Goal: Task Accomplishment & Management: Manage account settings

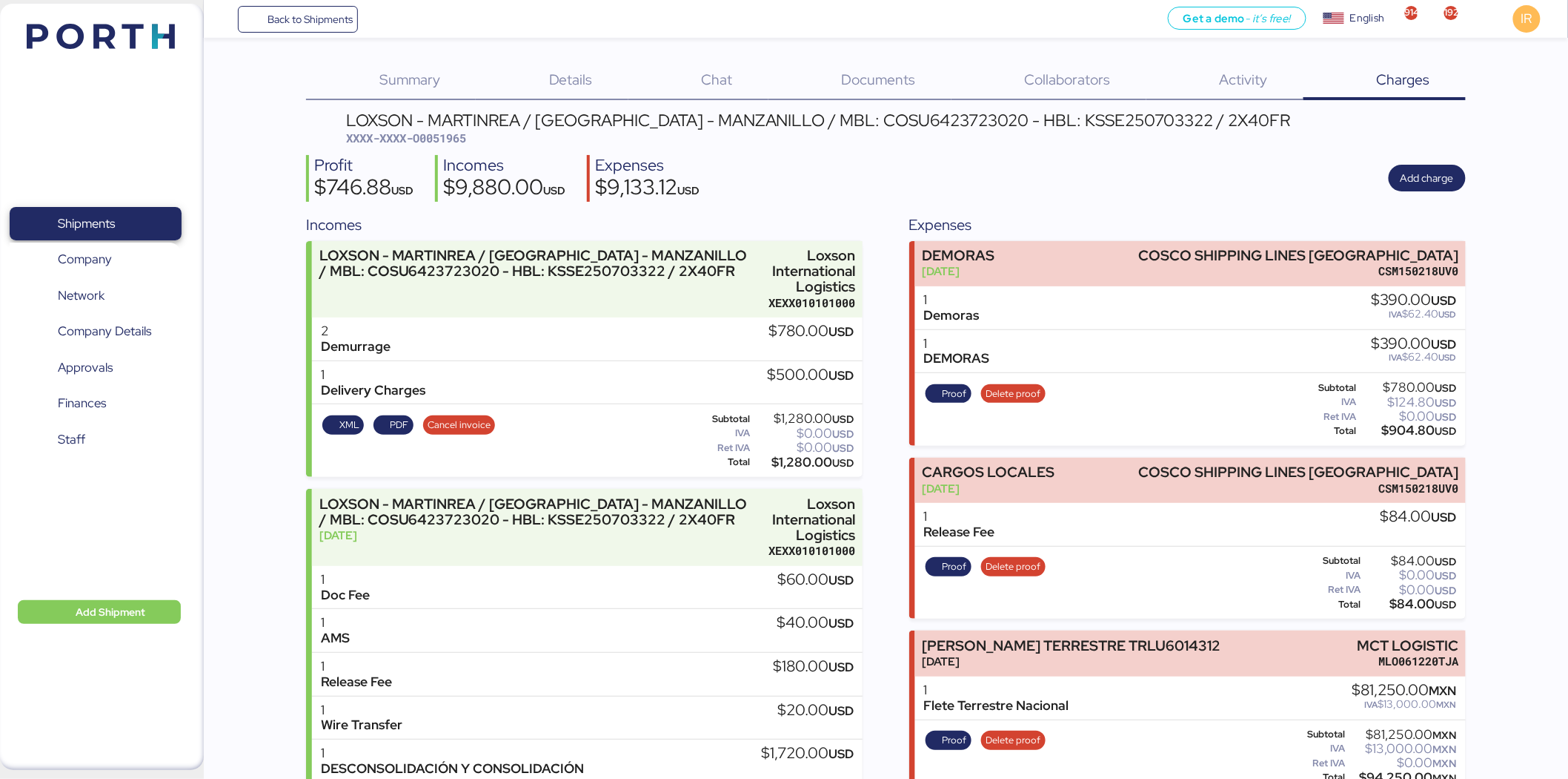
click at [122, 218] on span "Shipments" at bounding box center [96, 223] width 159 height 22
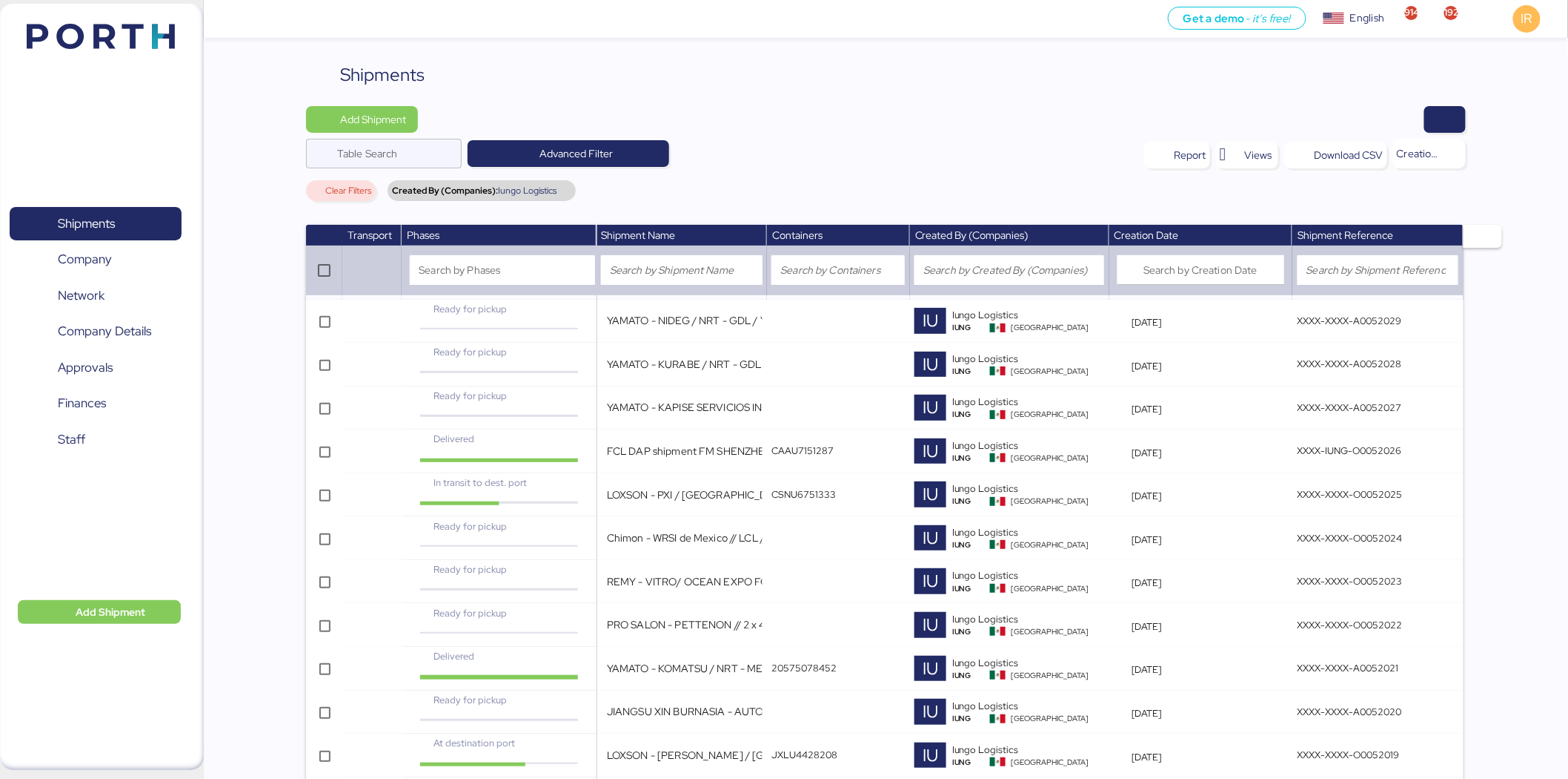
scroll to position [2366, 0]
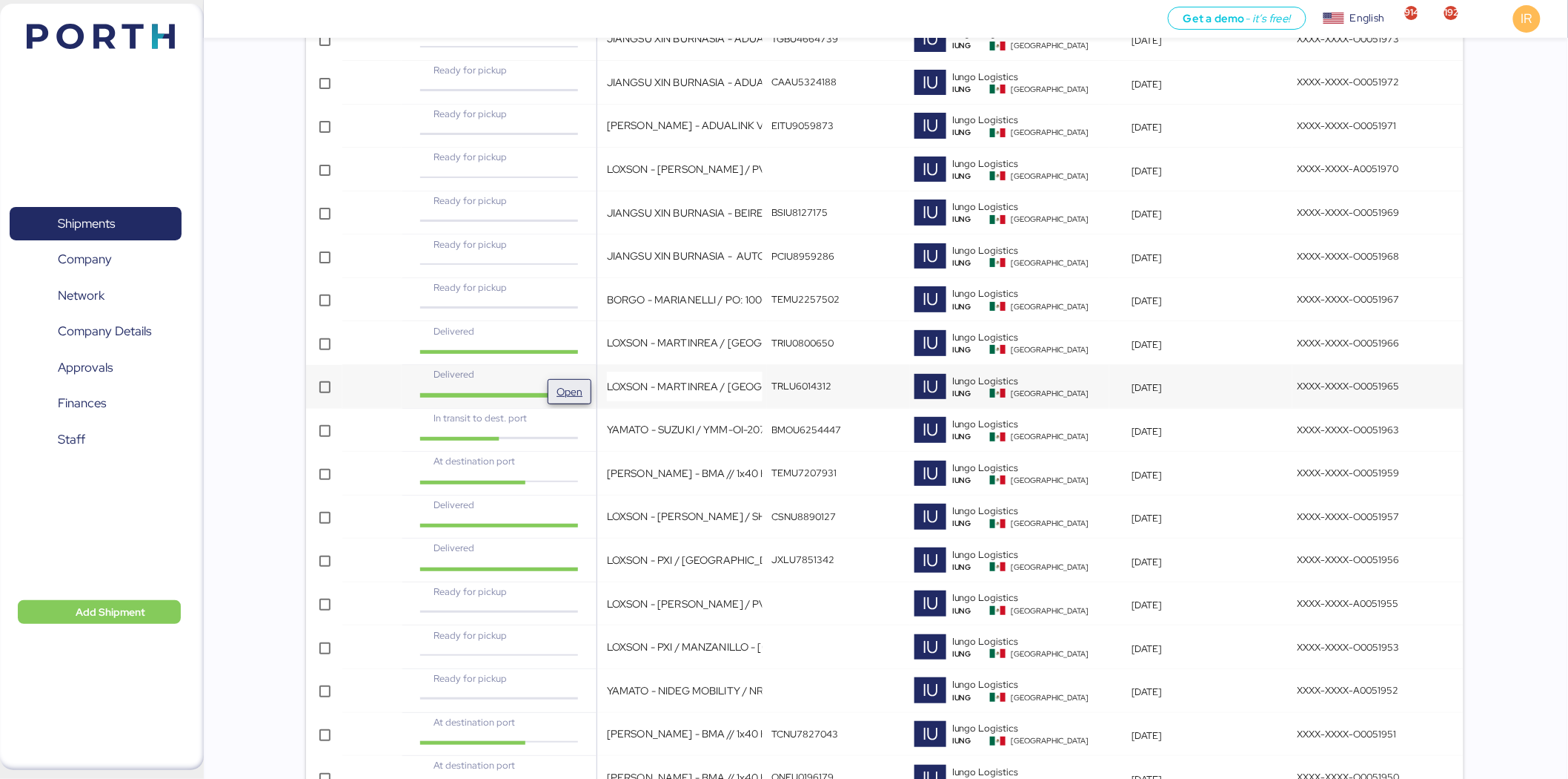
click at [566, 386] on span "Open" at bounding box center [569, 392] width 32 height 24
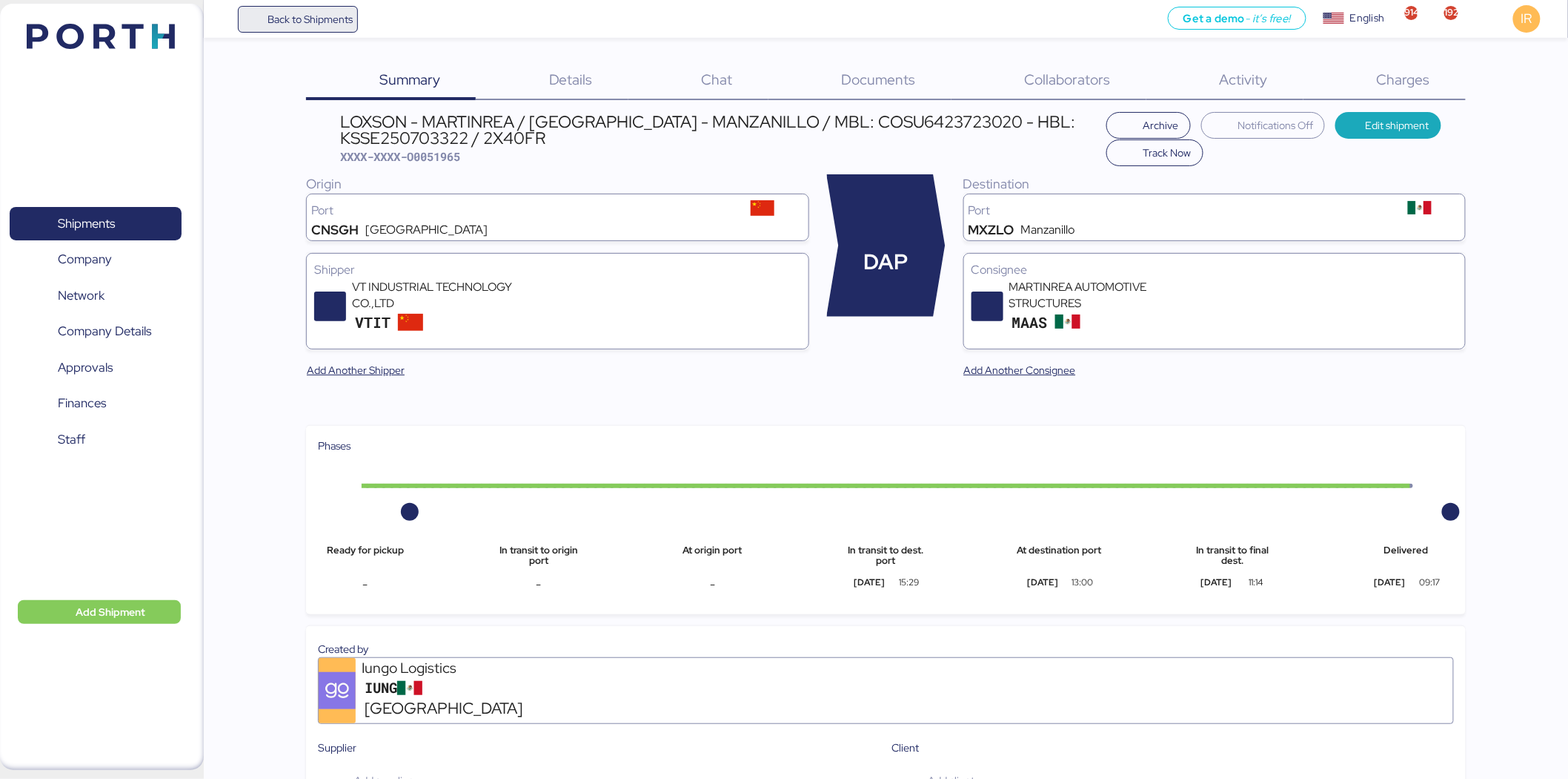
click at [302, 25] on span "Back to Shipments" at bounding box center [309, 19] width 85 height 18
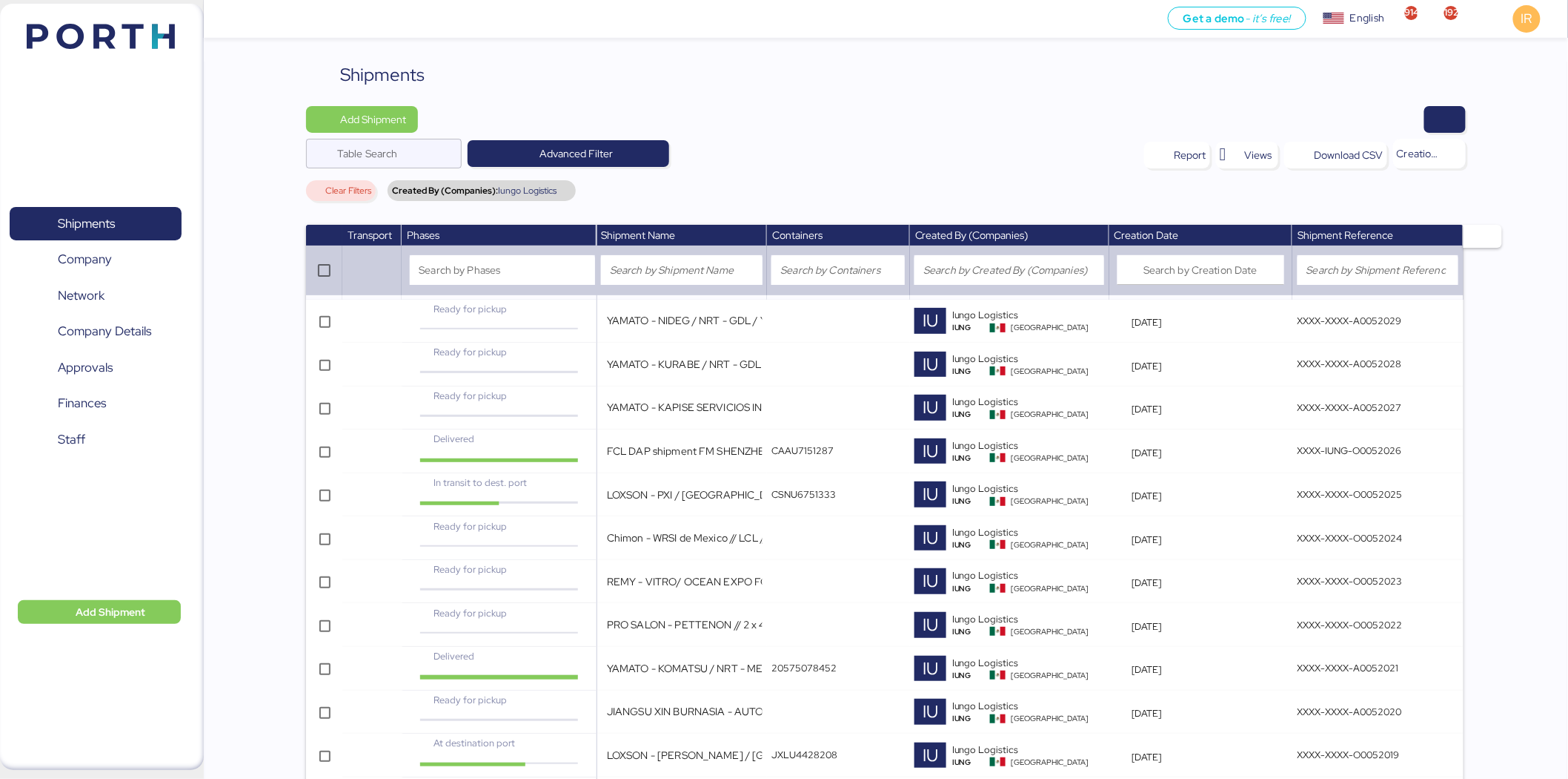
scroll to position [3758, 0]
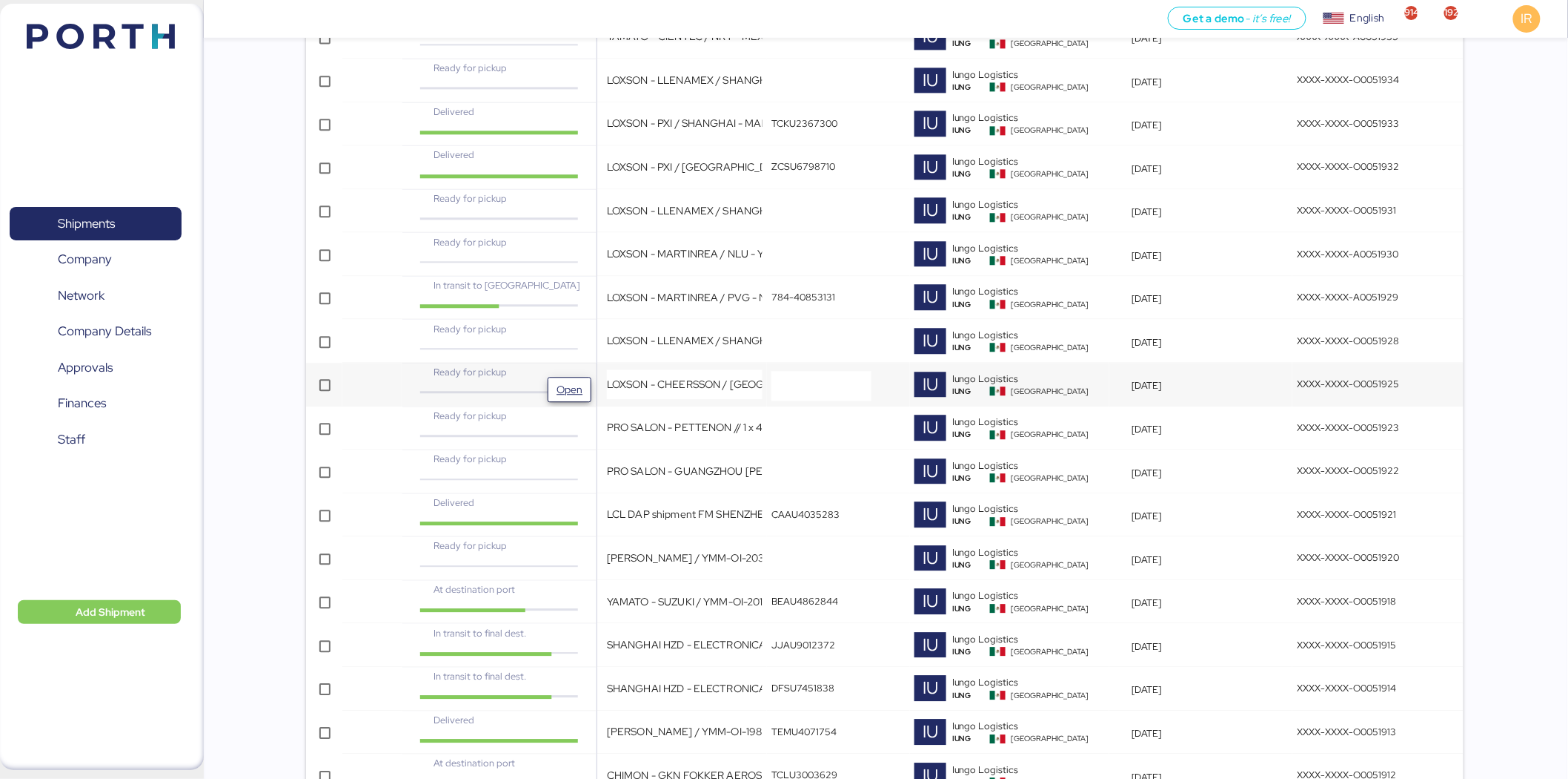
click at [591, 382] on button "Open" at bounding box center [569, 389] width 44 height 25
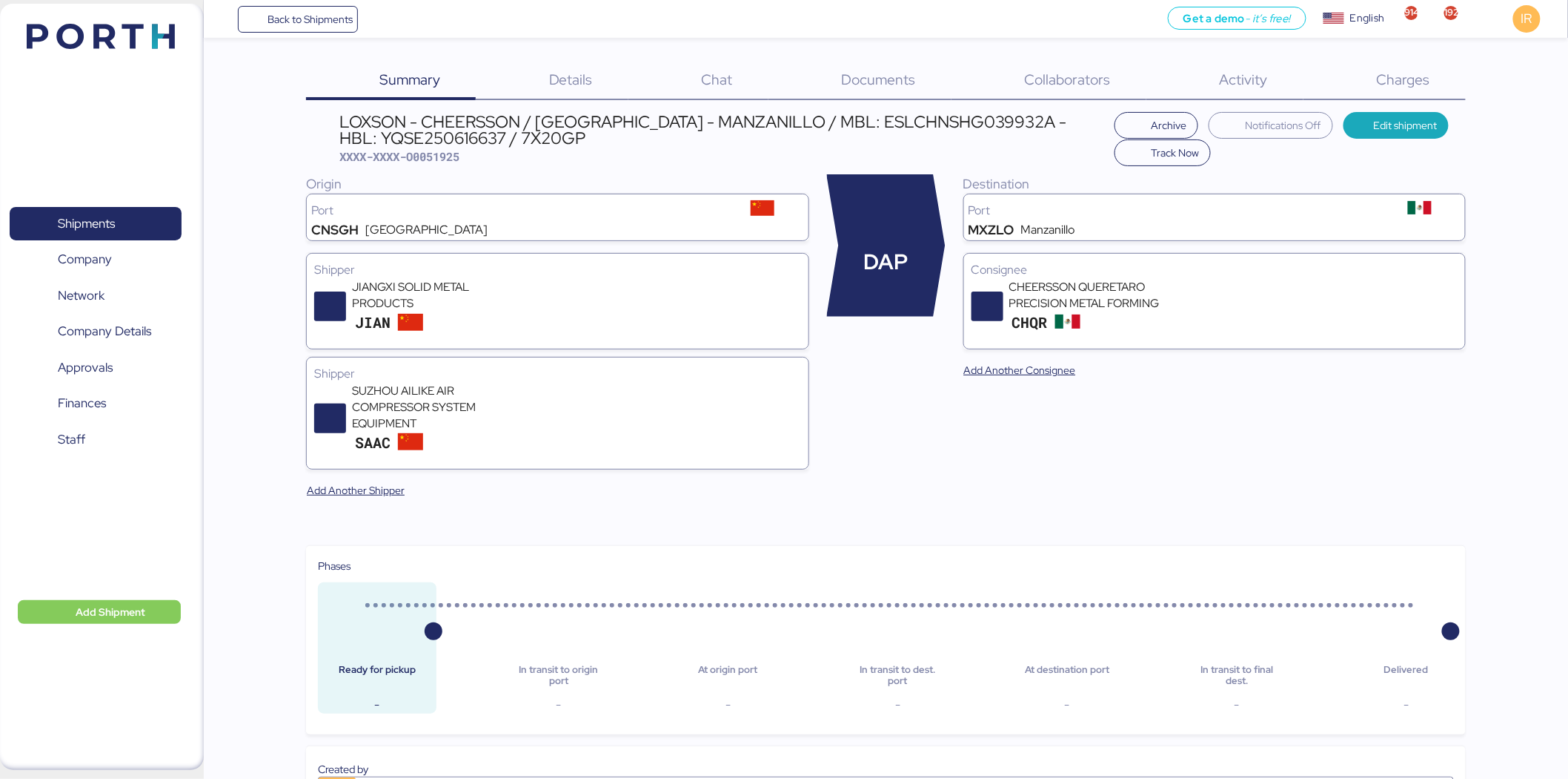
click at [1406, 83] on span "Charges" at bounding box center [1404, 79] width 54 height 19
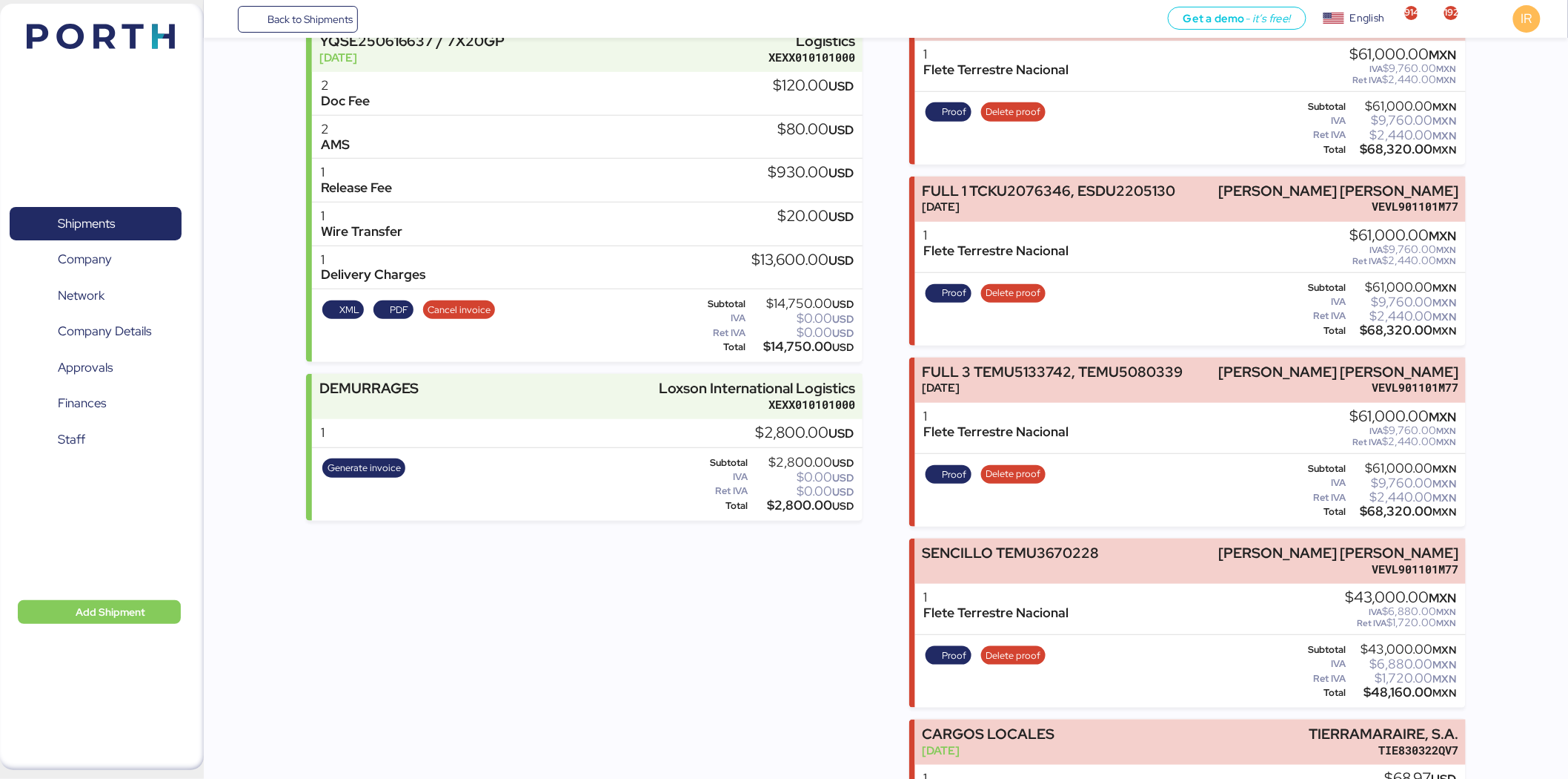
scroll to position [246, 0]
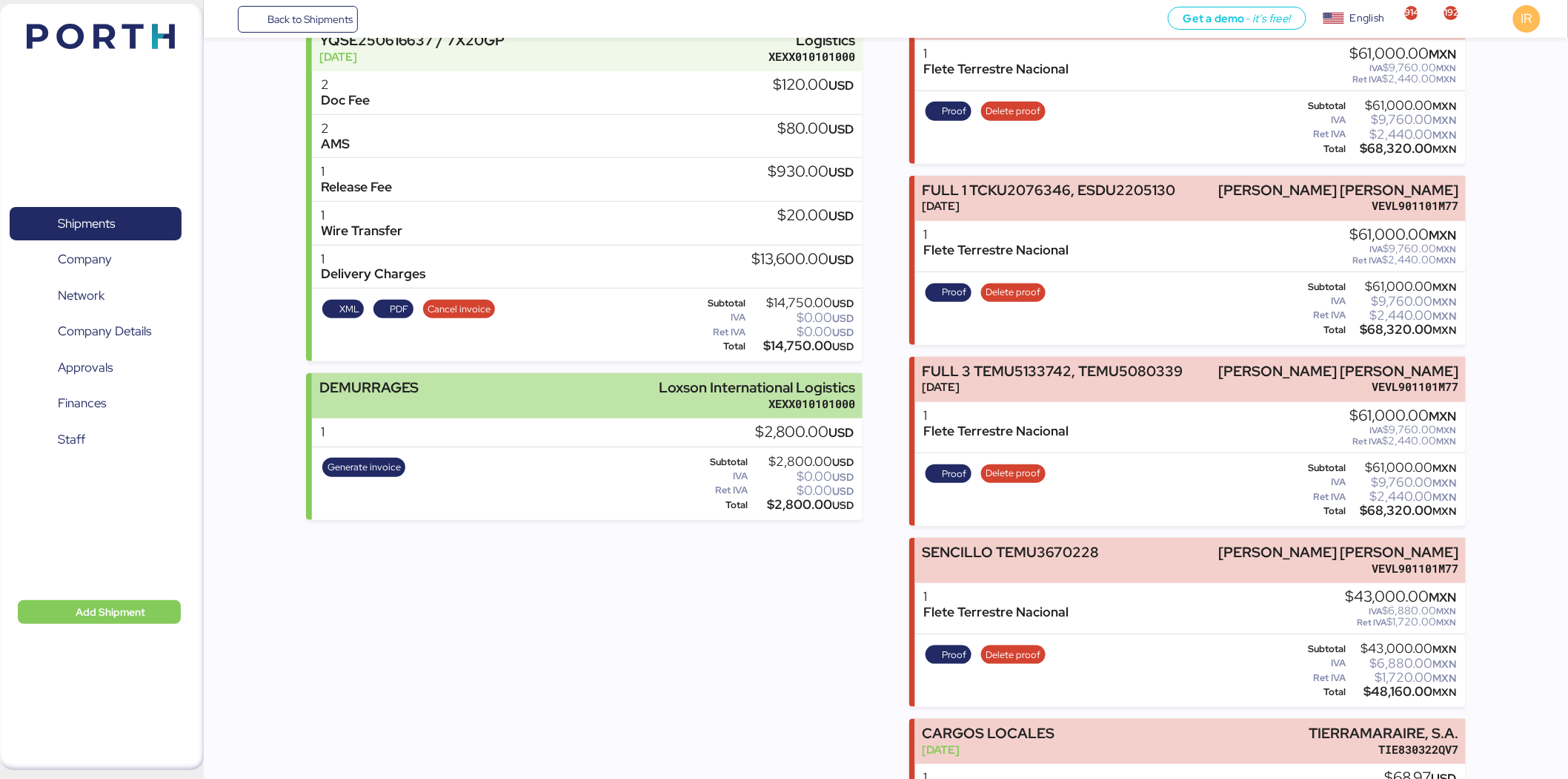
click at [765, 390] on div "Loxson International Logistics" at bounding box center [758, 388] width 196 height 16
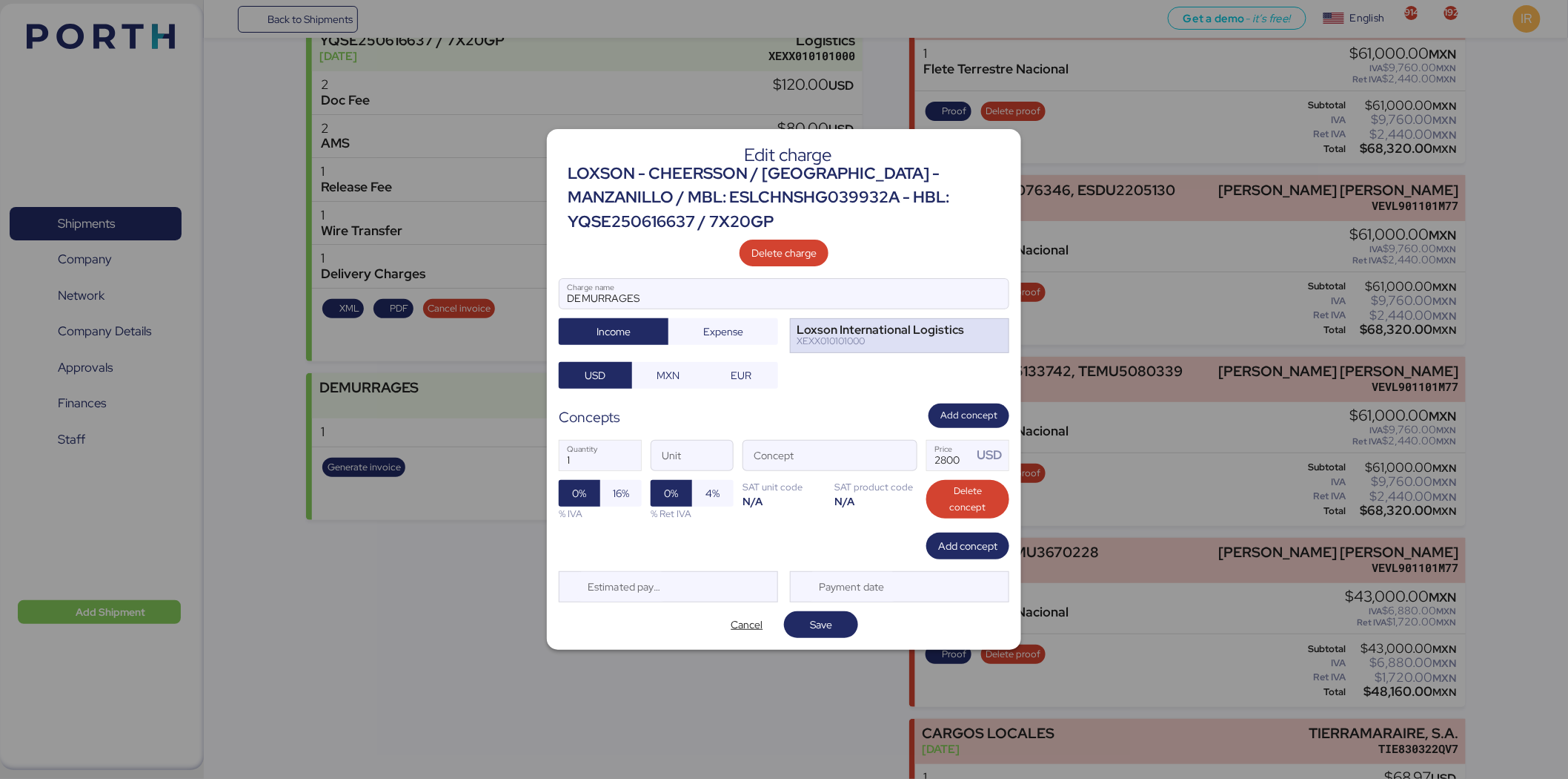
click at [832, 336] on div "XEXX010101000" at bounding box center [880, 341] width 167 height 10
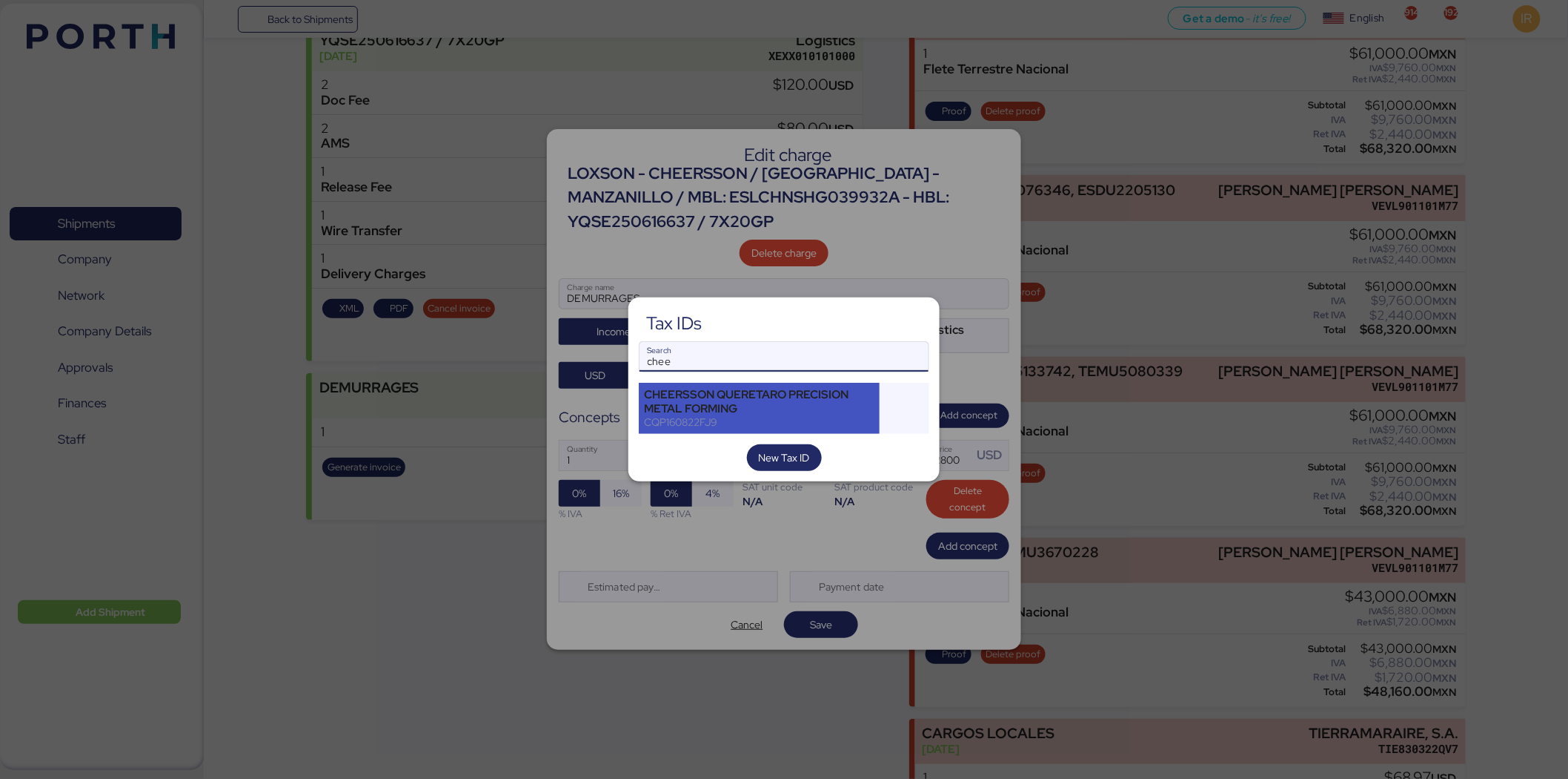
type input "chee"
click at [756, 403] on div "CHEERSSON QUERETARO PRECISION METAL FORMING" at bounding box center [759, 401] width 230 height 27
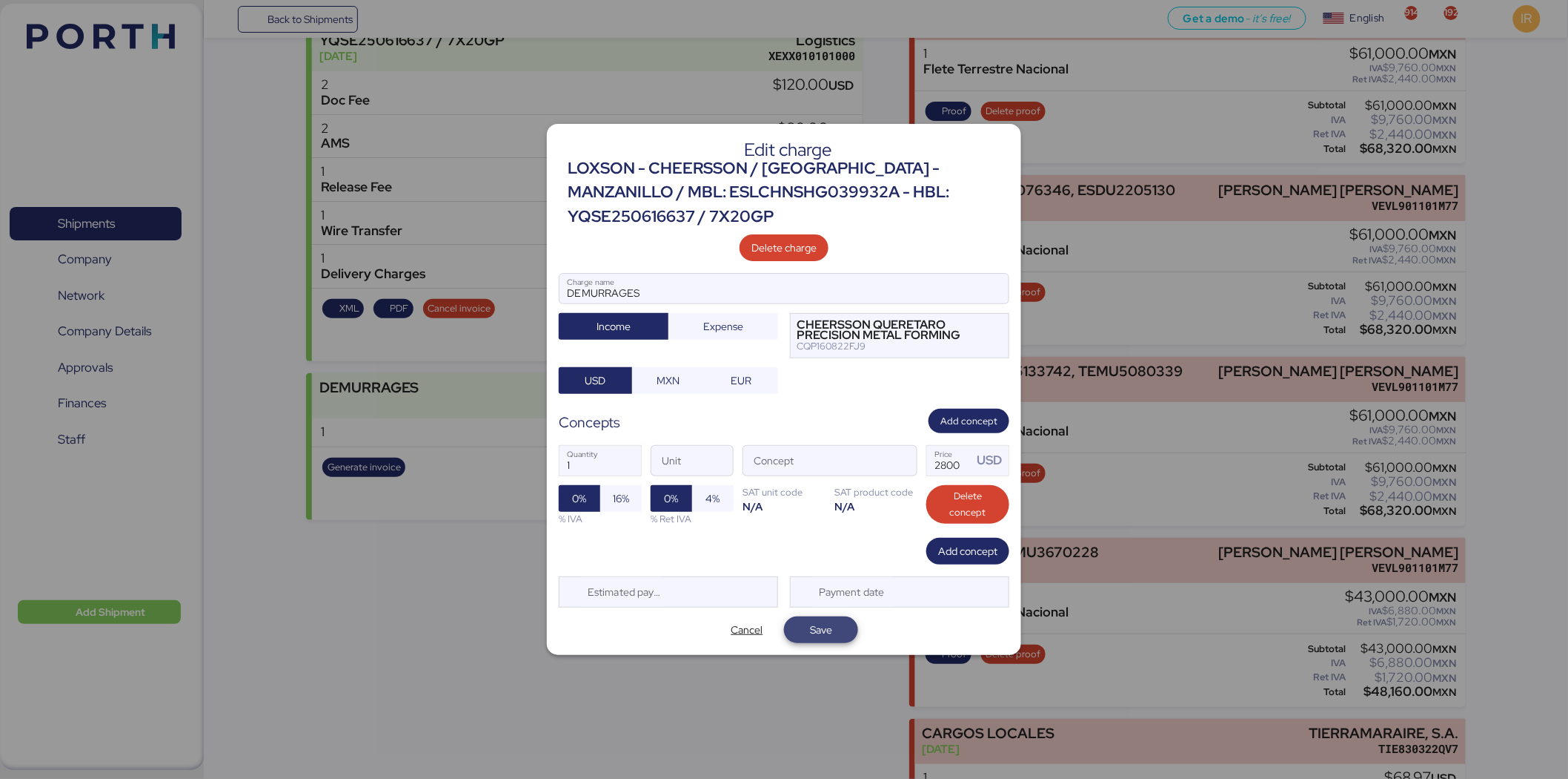
click at [816, 631] on span "Save" at bounding box center [821, 629] width 22 height 18
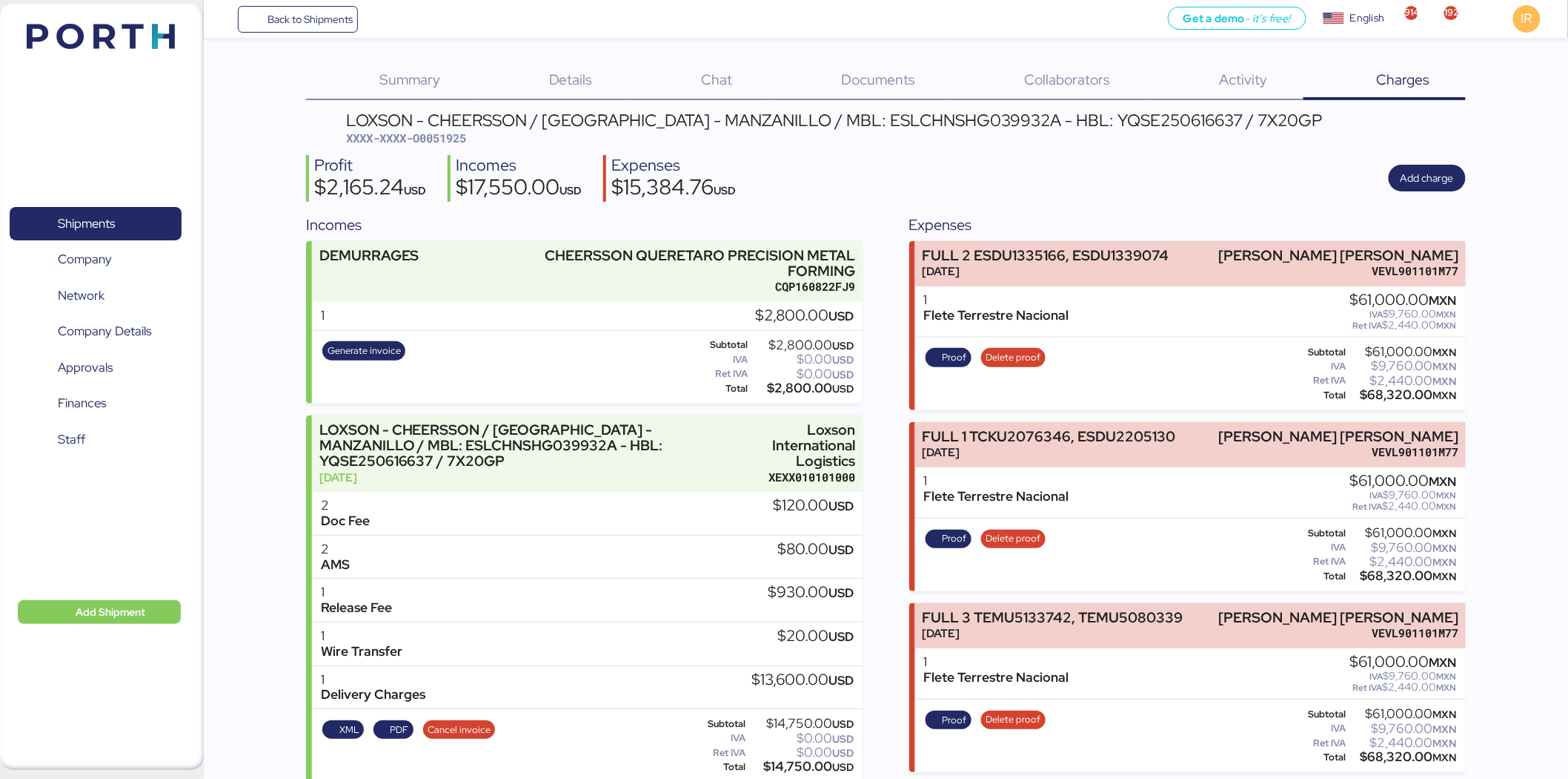
click at [458, 144] on span "XXXX-XXXX-O0051925" at bounding box center [406, 138] width 120 height 15
click at [450, 138] on span "XXXX-XXXX-O0051925" at bounding box center [406, 138] width 120 height 15
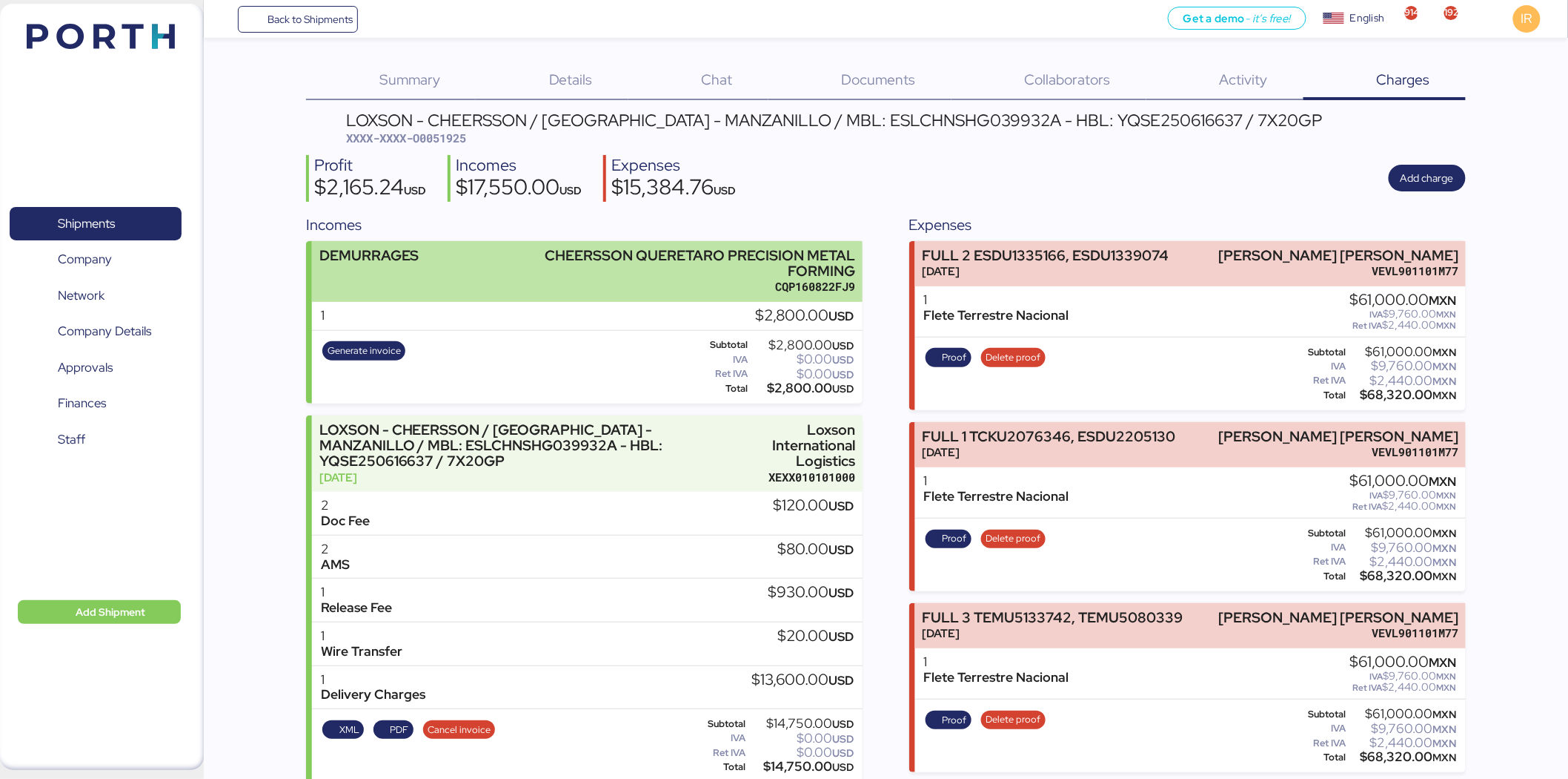
click at [619, 270] on div "CHEERSSON QUERETARO PRECISION METAL FORMING" at bounding box center [694, 262] width 322 height 31
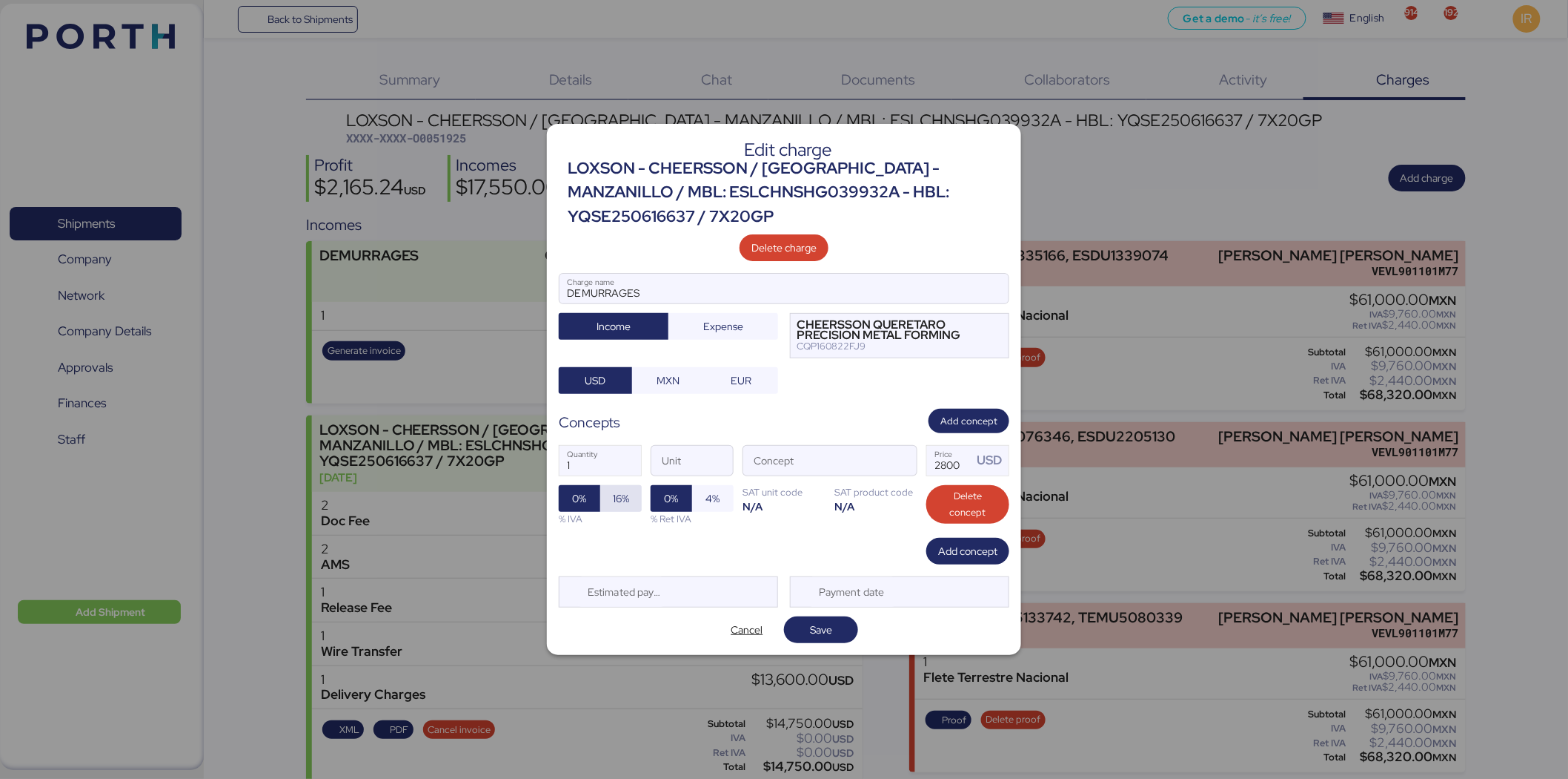
click at [633, 499] on span "16%" at bounding box center [621, 498] width 42 height 27
click at [841, 634] on span "Save" at bounding box center [820, 629] width 51 height 21
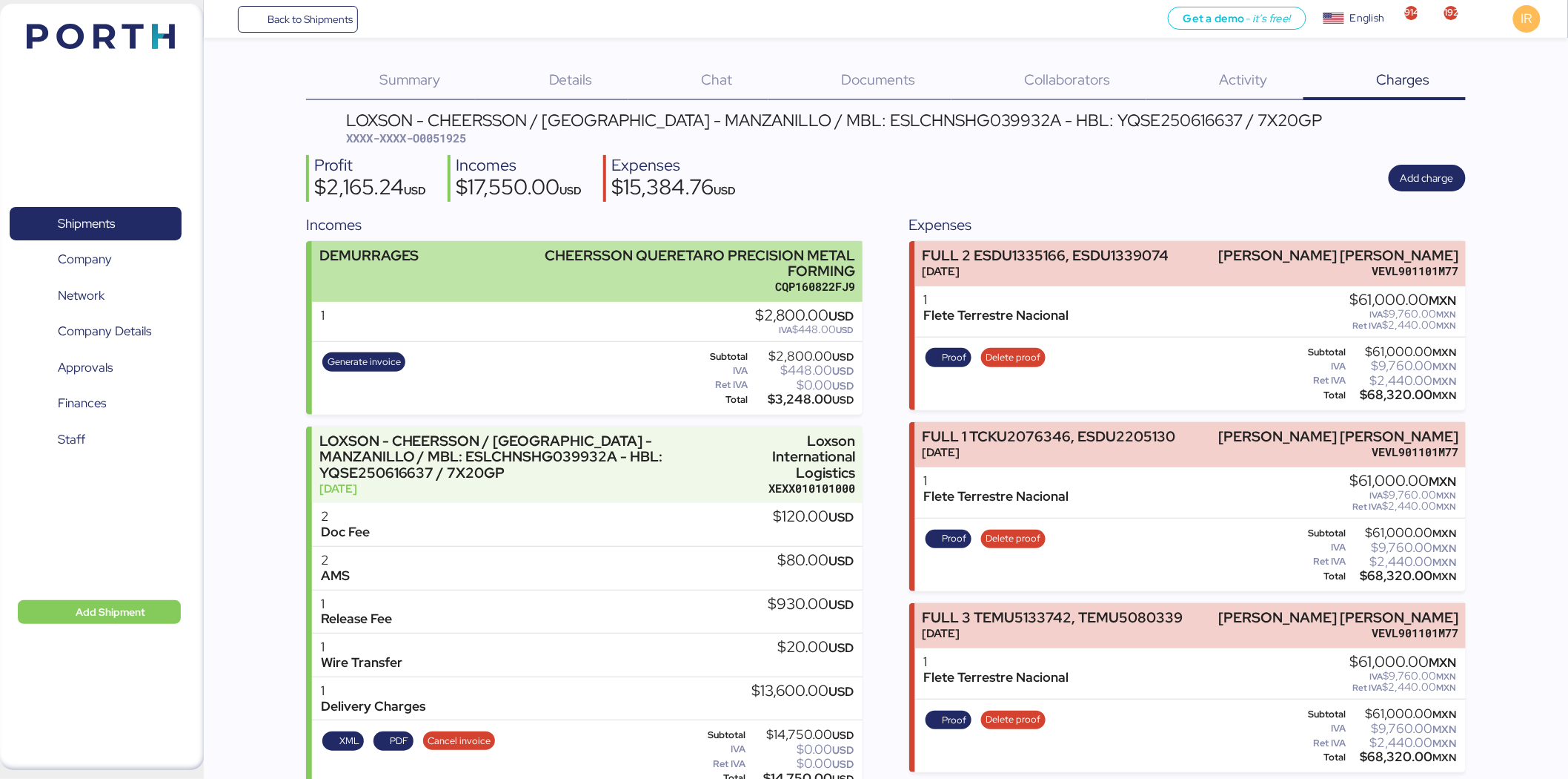
click at [608, 254] on div "CHEERSSON QUERETARO PRECISION METAL FORMING" at bounding box center [694, 262] width 322 height 31
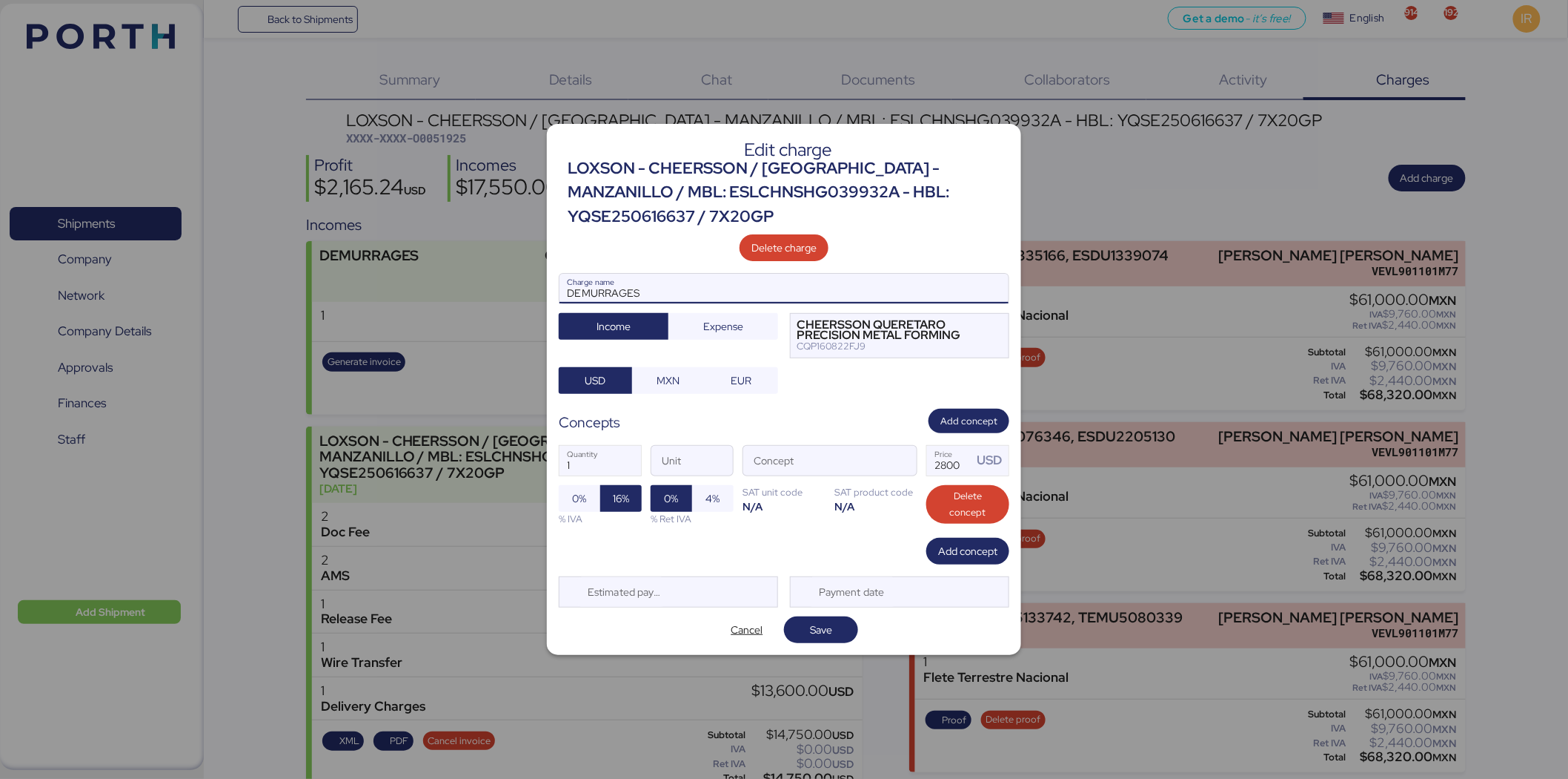
click at [611, 293] on input "DEMURRAGES" at bounding box center [784, 288] width 450 height 30
type input "DEMORAS"
click at [827, 620] on span "Save" at bounding box center [821, 629] width 22 height 18
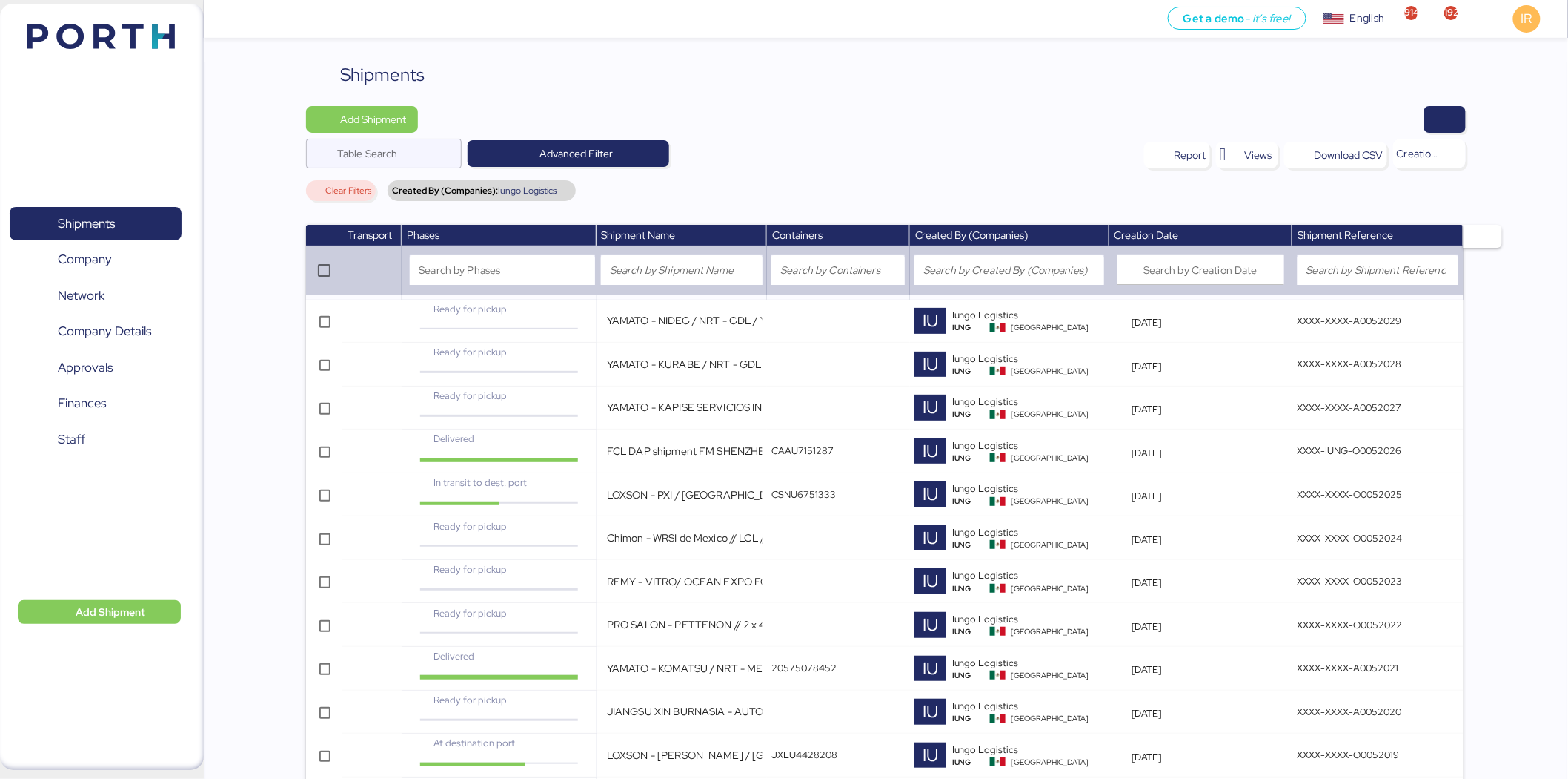
click at [1068, 174] on div "Add Shipment Table Search Advanced Filter Report Views Download CSV Creation da…" at bounding box center [886, 156] width 1160 height 101
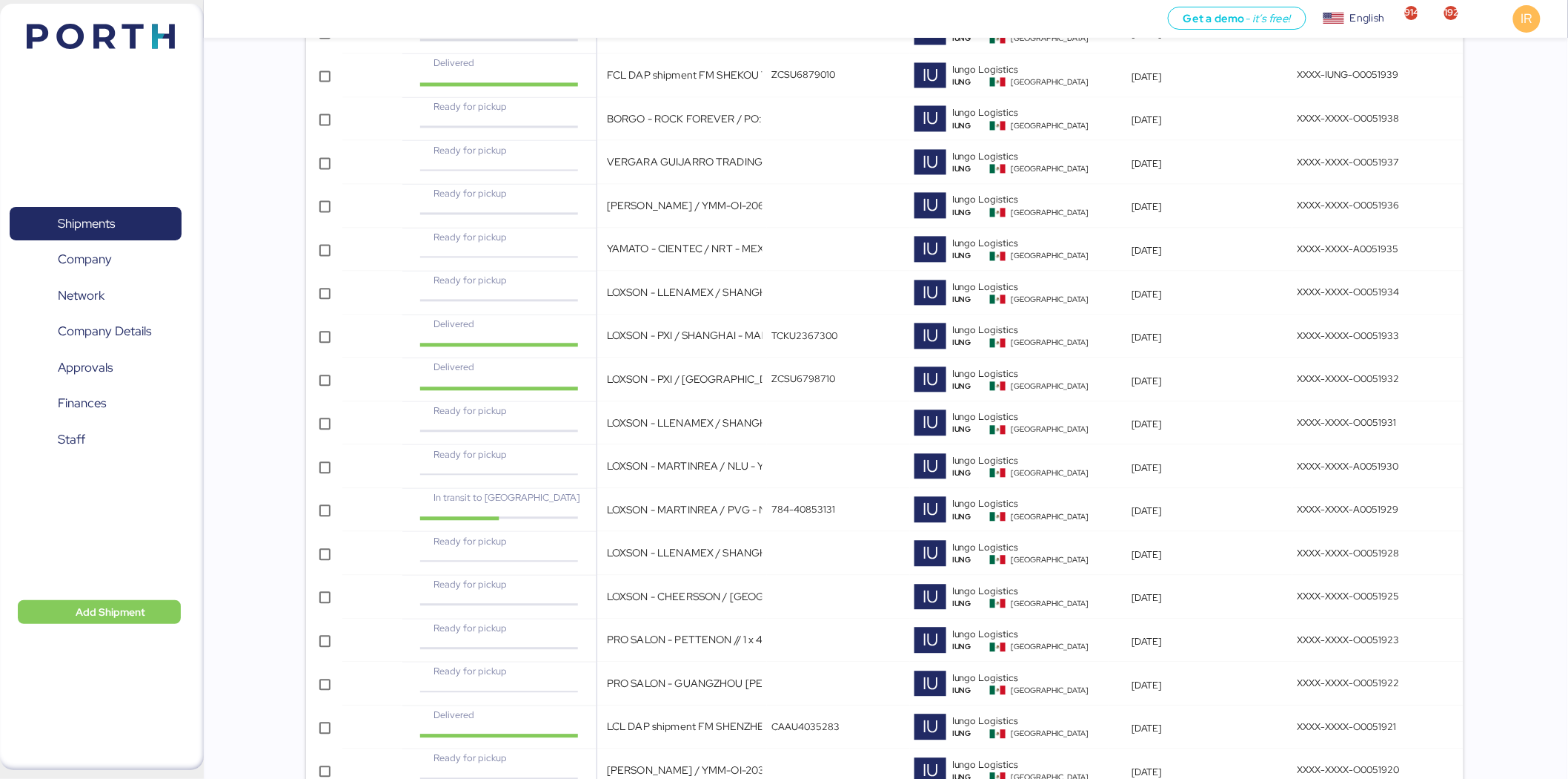
scroll to position [3955, 0]
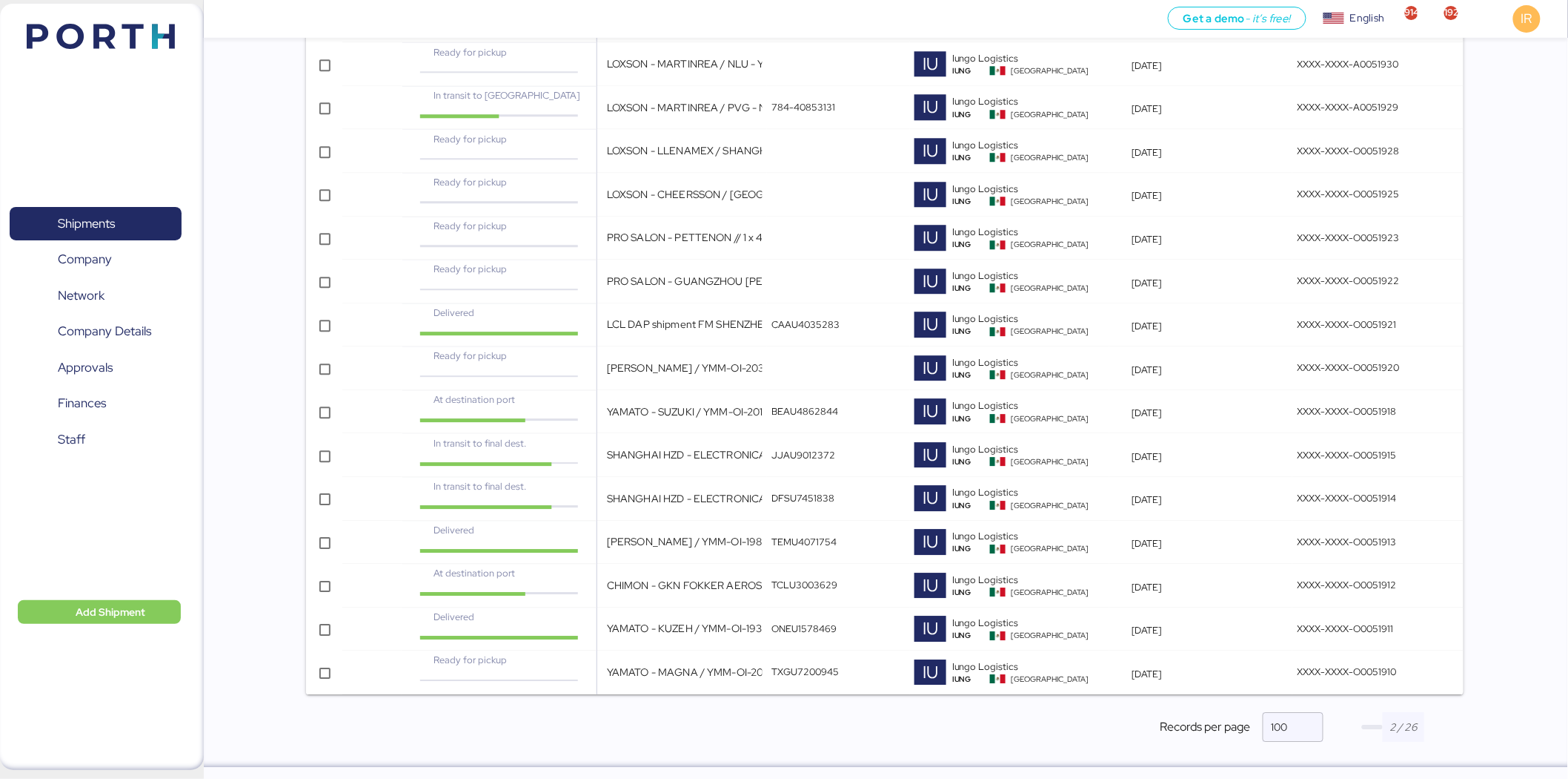
click at [1365, 724] on span "button" at bounding box center [1372, 726] width 21 height 4
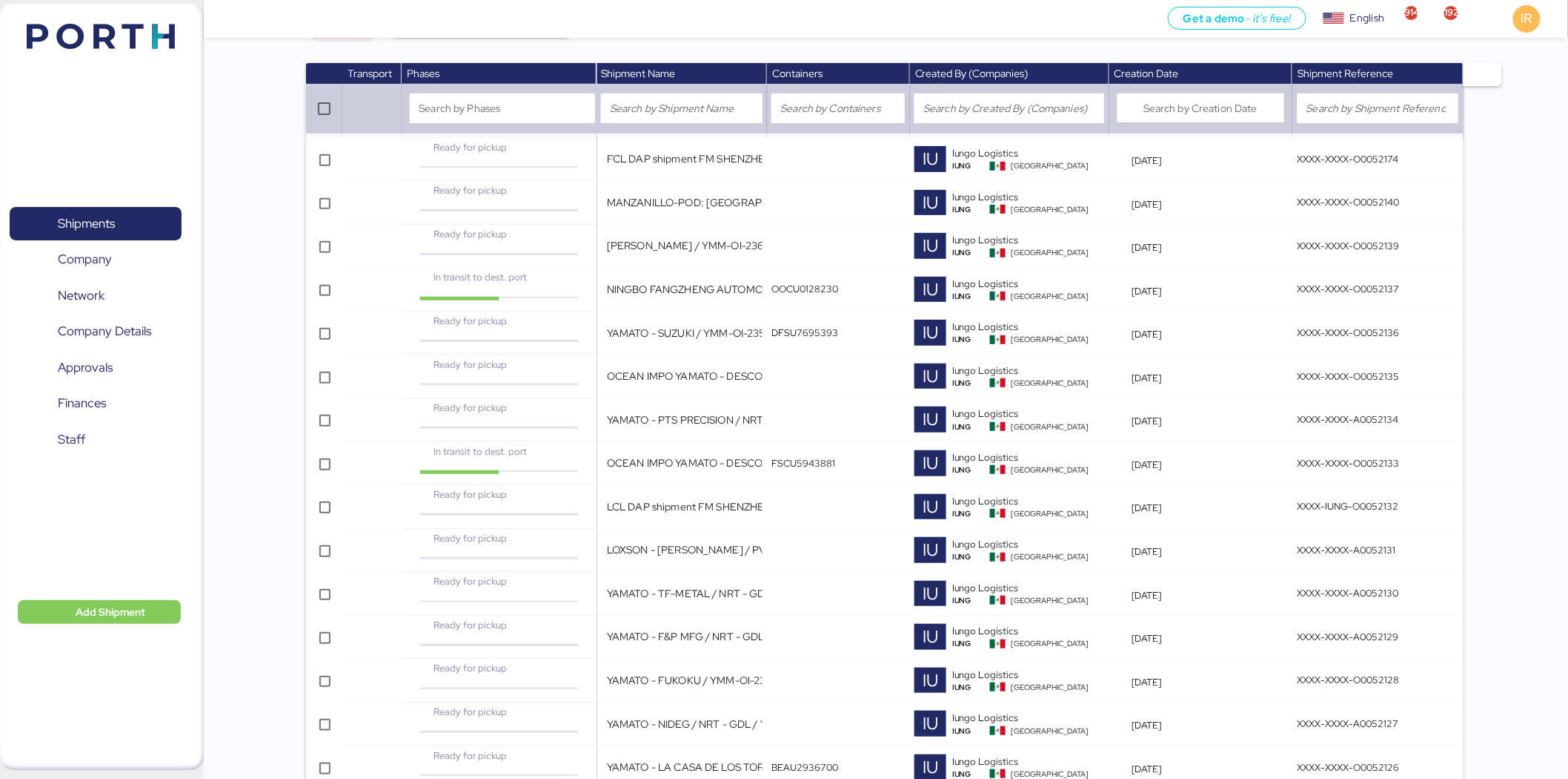
scroll to position [0, 0]
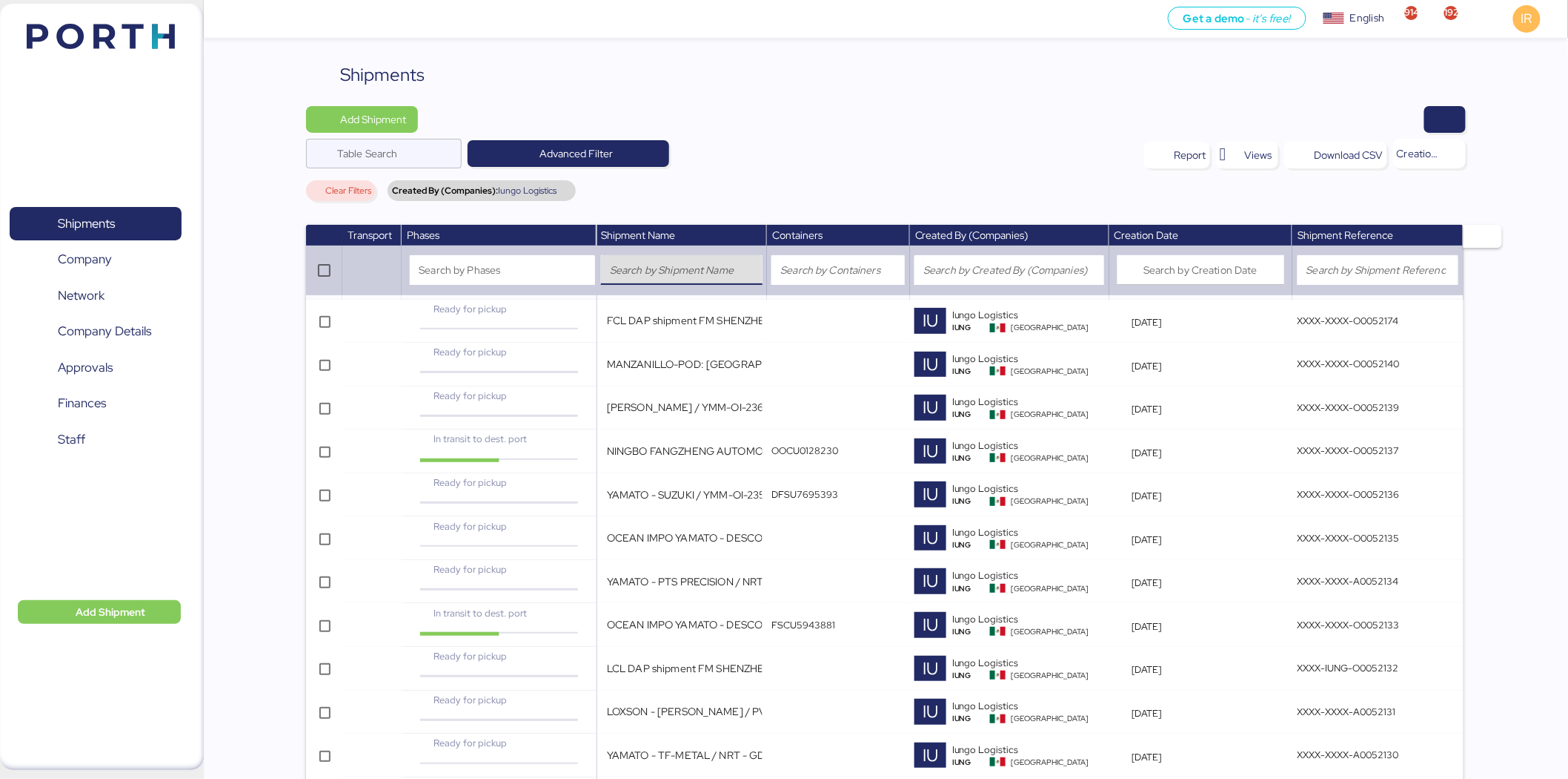
click at [715, 271] on input "search" at bounding box center [682, 270] width 144 height 18
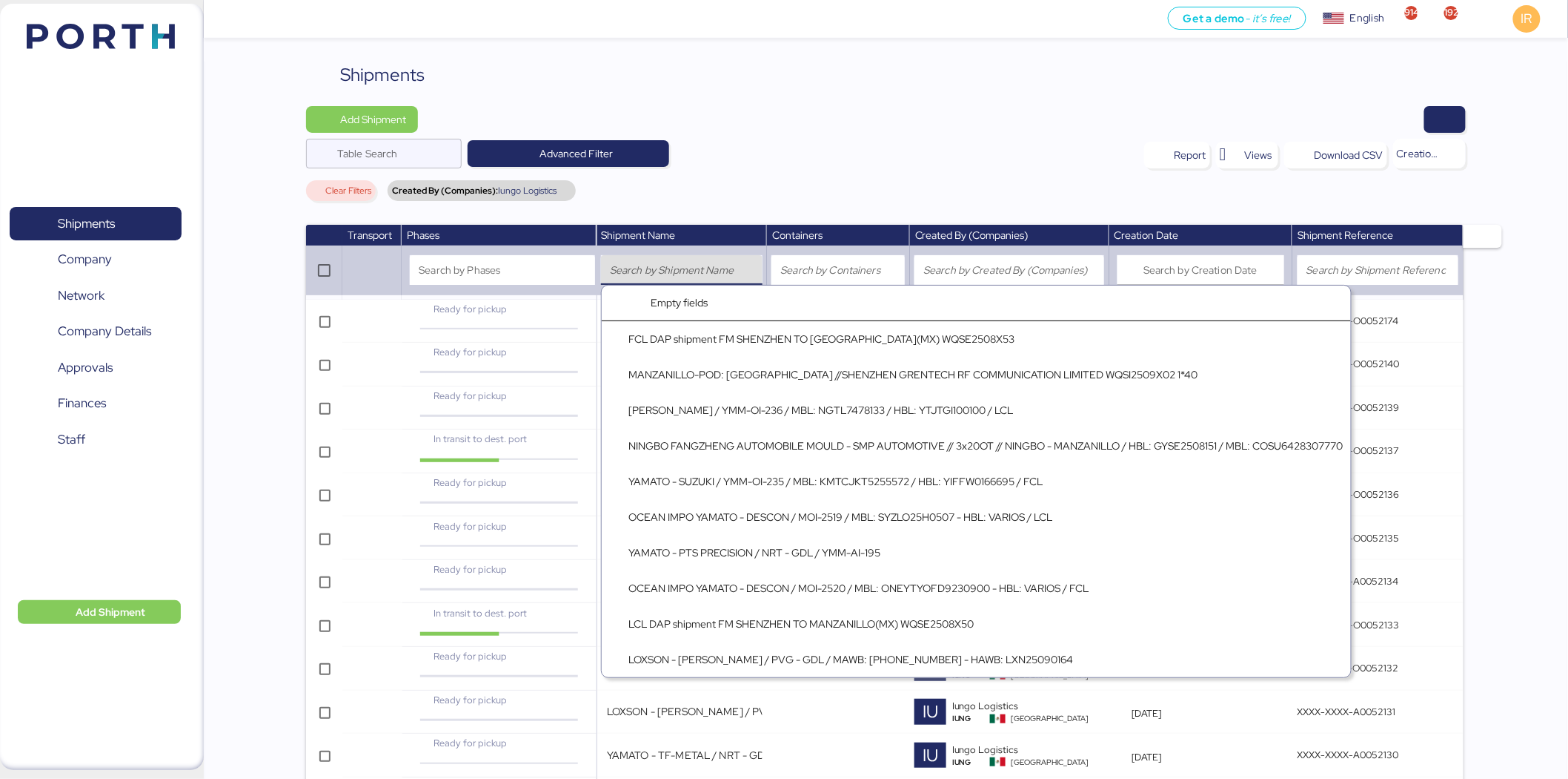
type input "l"
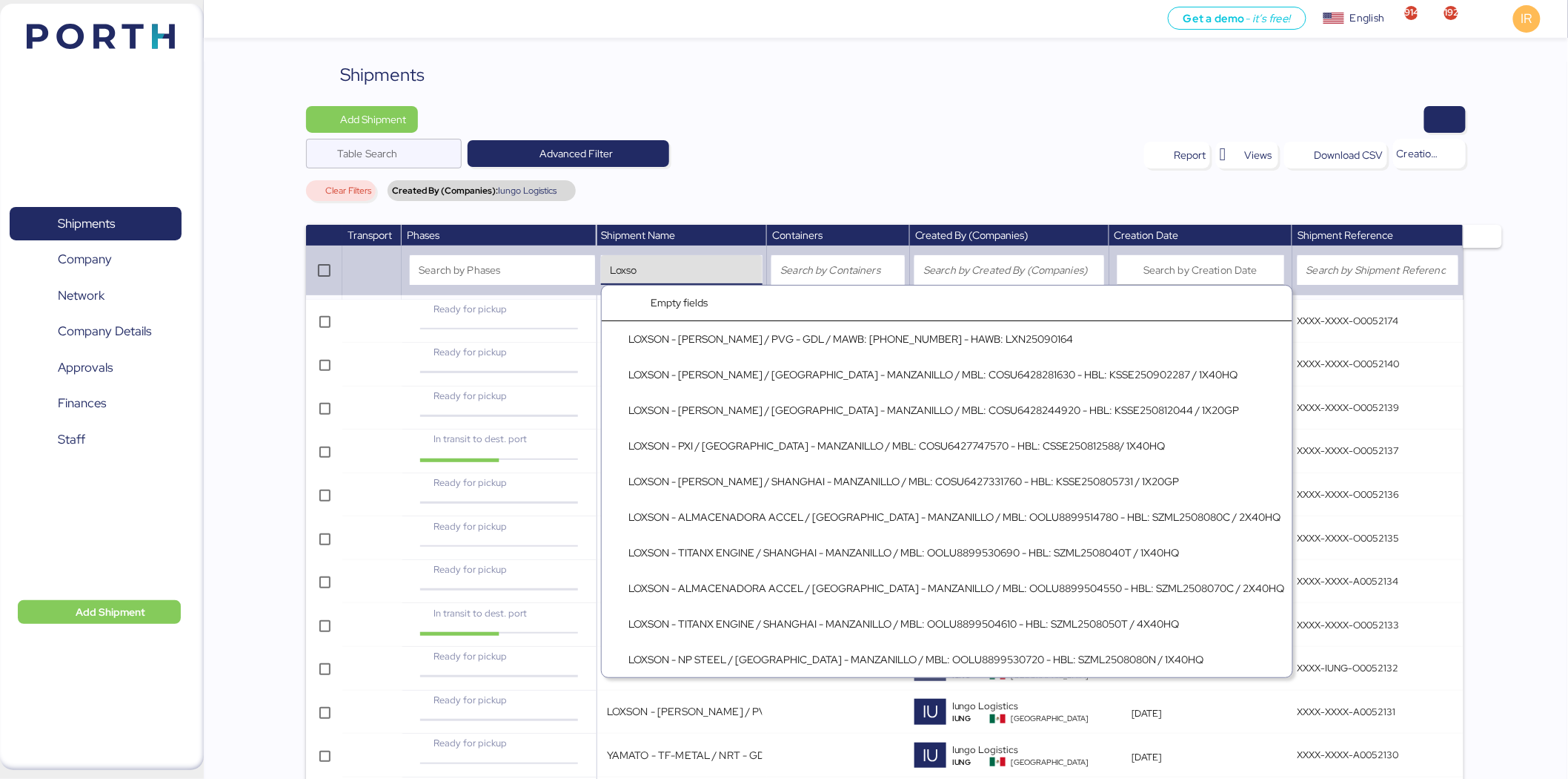
type input "Loxson"
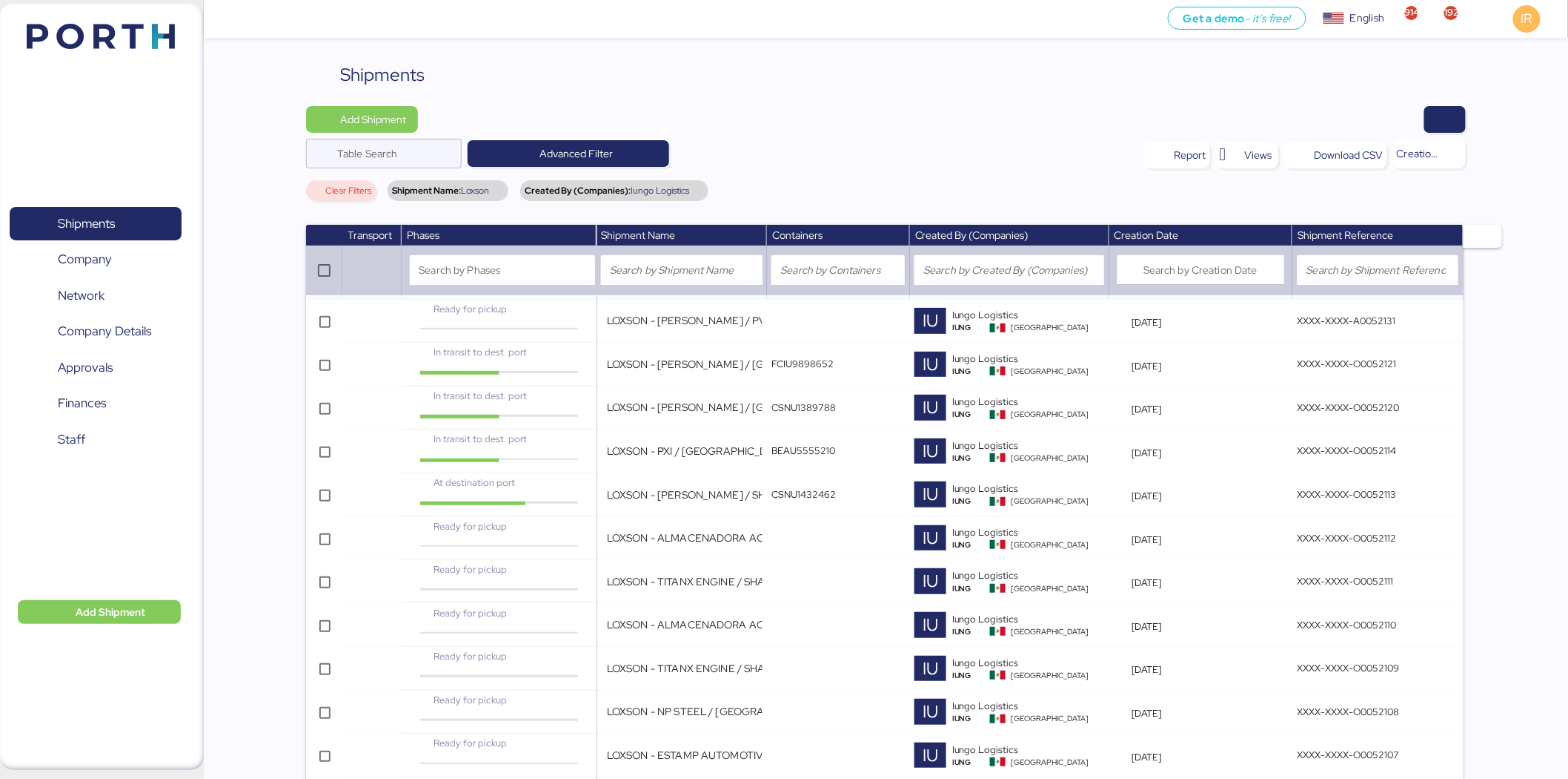
scroll to position [2453, 0]
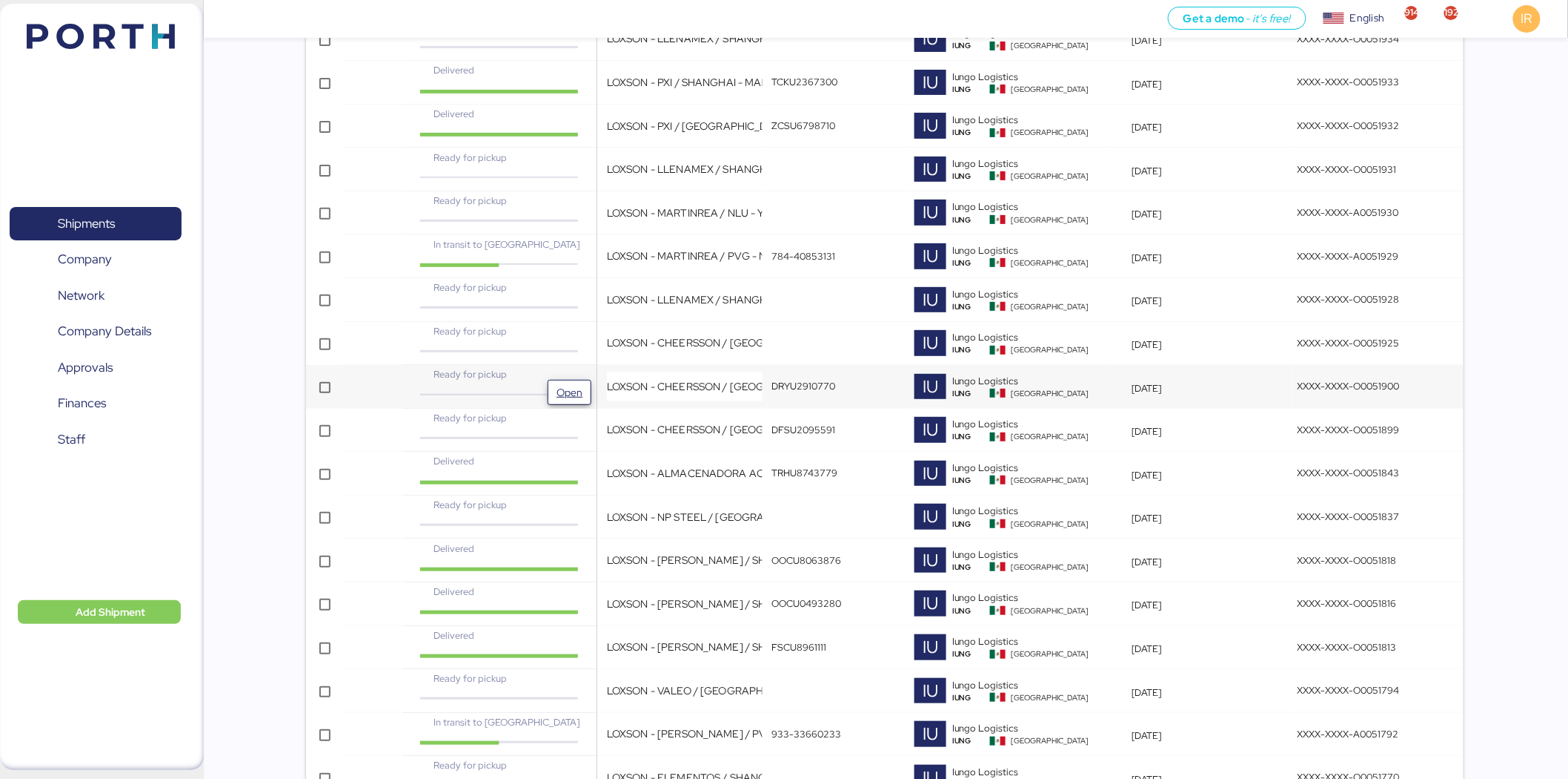
click at [585, 389] on span "Open" at bounding box center [569, 392] width 32 height 24
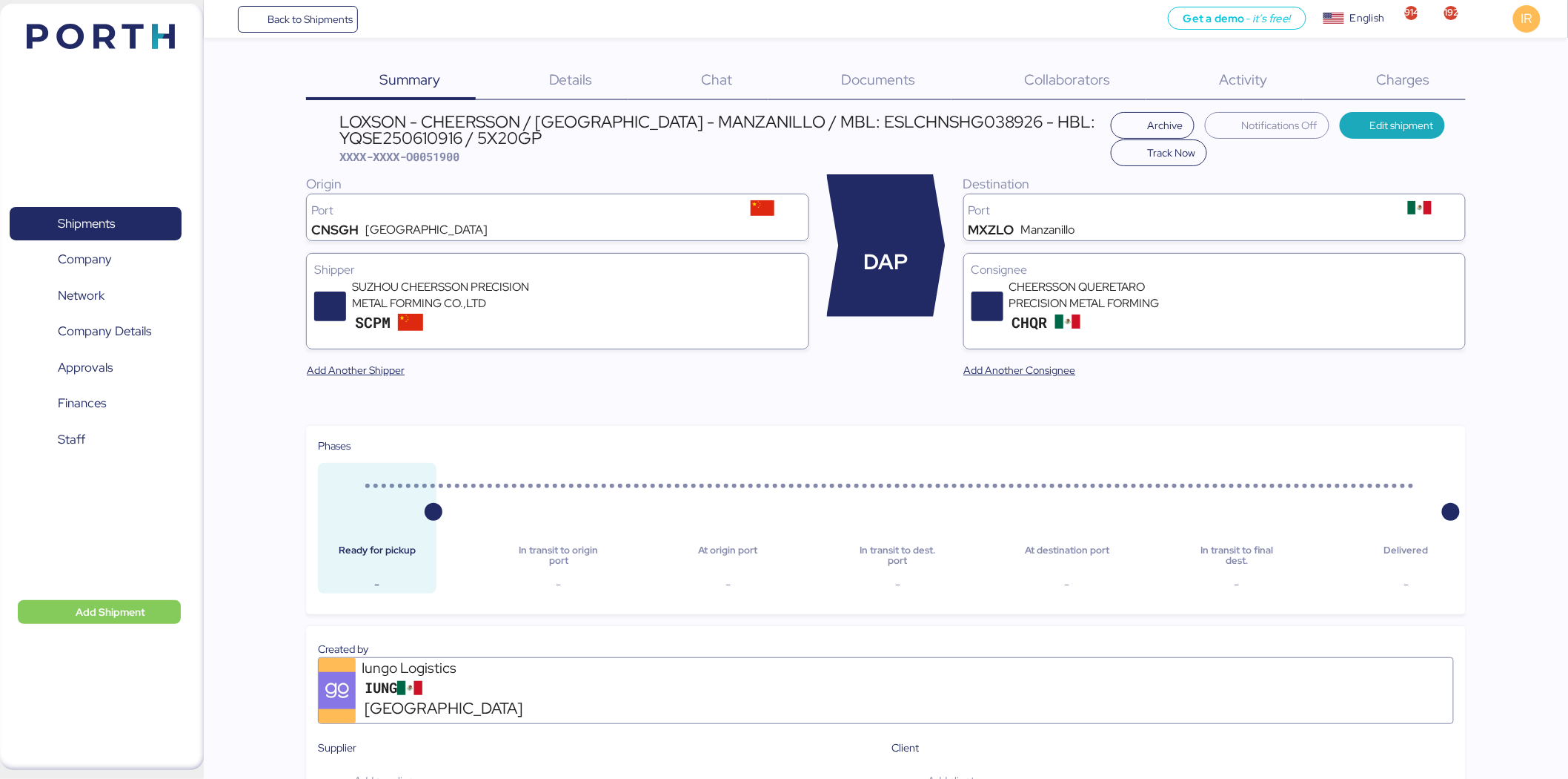
click at [1397, 71] on span "Charges" at bounding box center [1404, 79] width 54 height 19
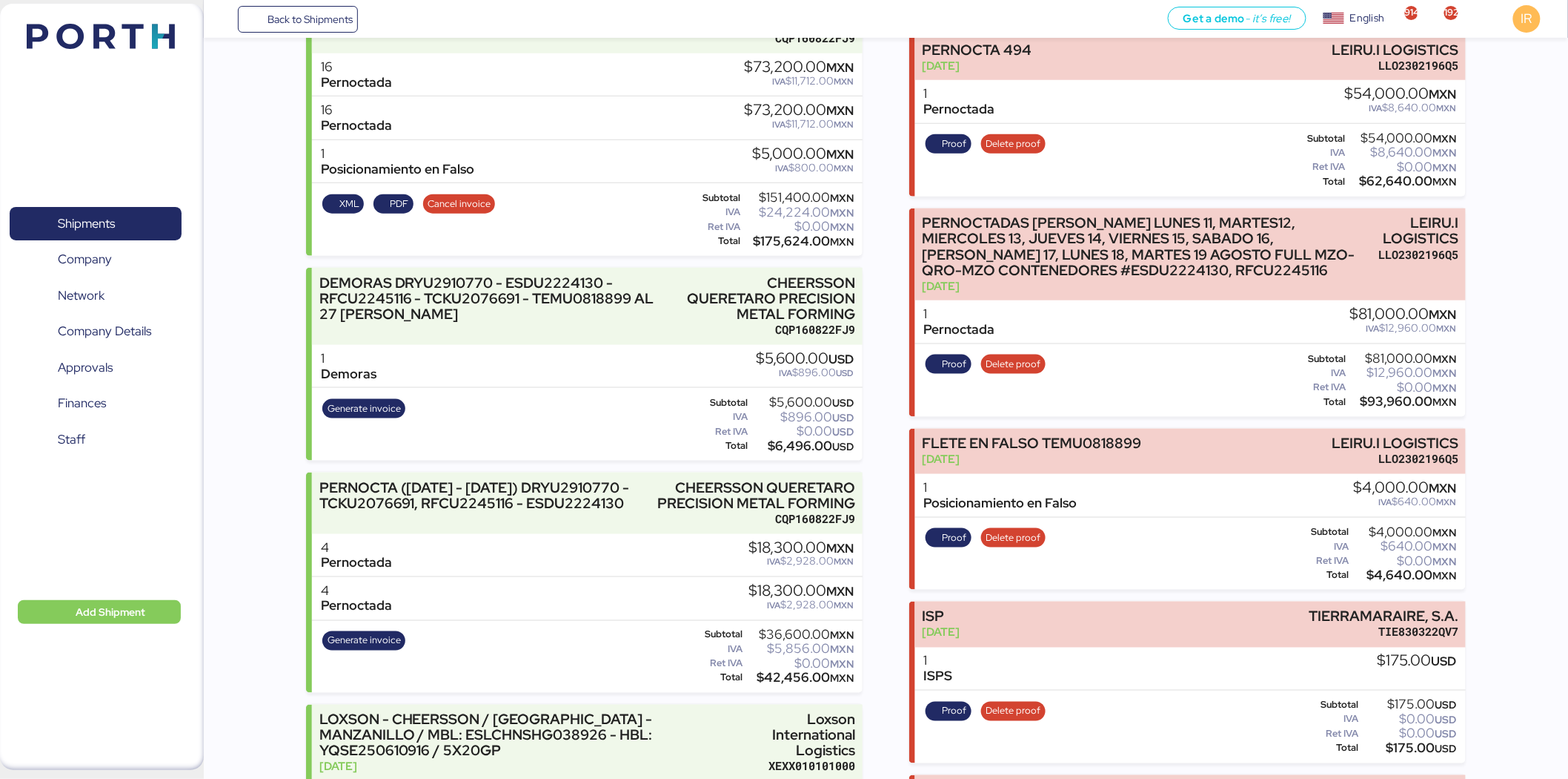
scroll to position [569, 0]
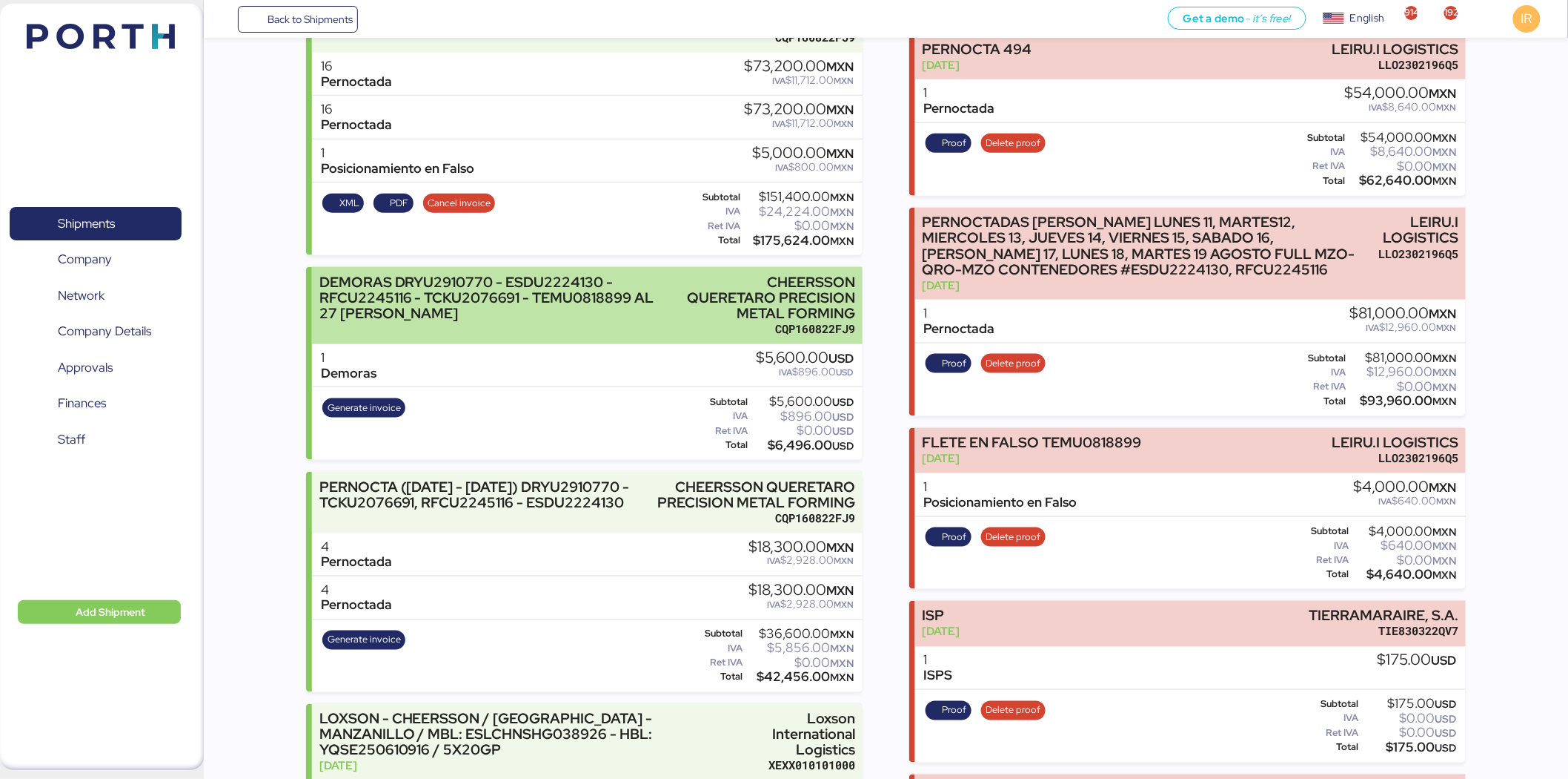
click at [521, 321] on div "DEMORAS DRYU2910770 - ESDU2224130 - RFCU2245116 - TCKU2076691 - TEMU0818899 AL …" at bounding box center [496, 297] width 355 height 47
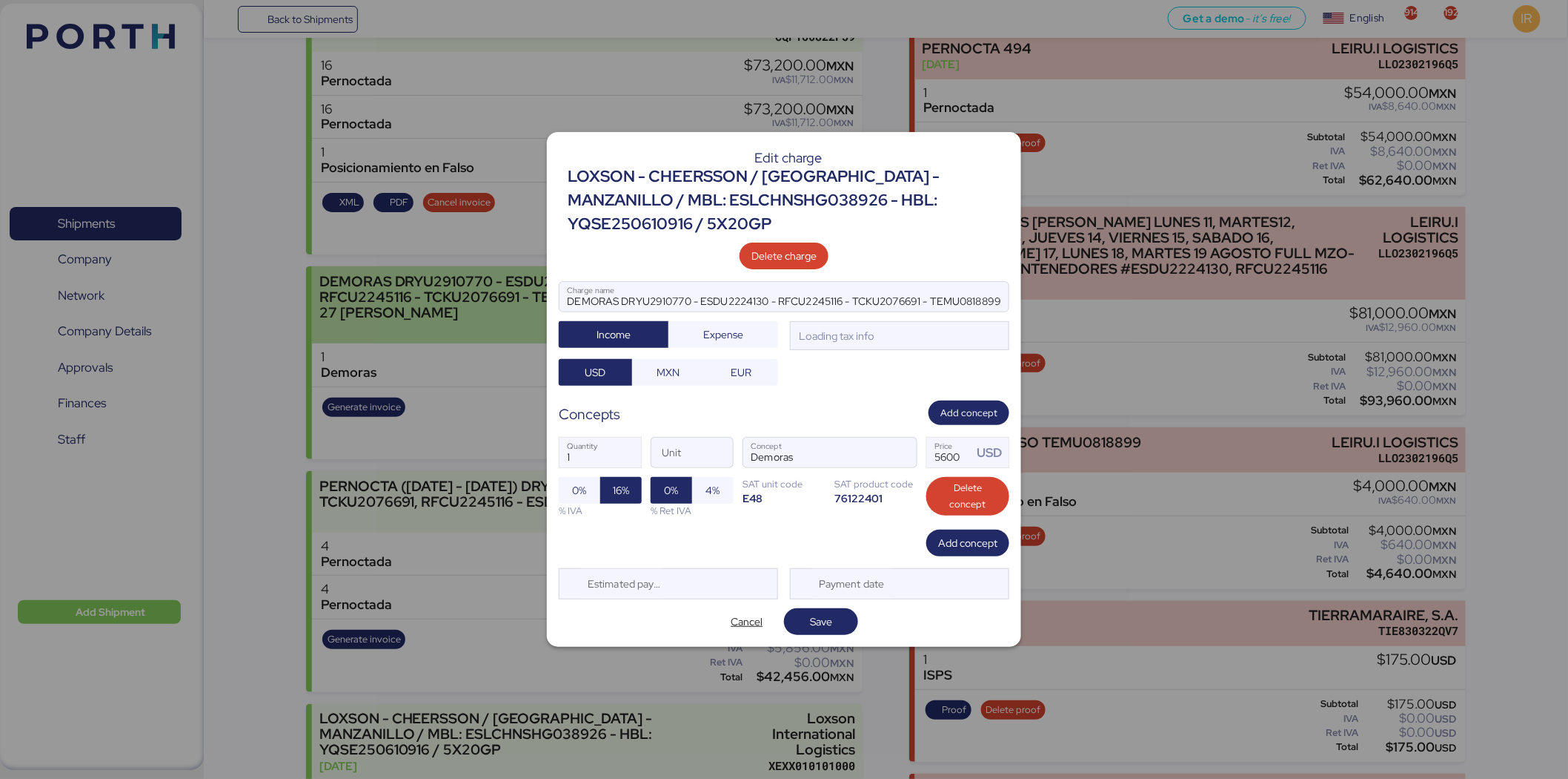
scroll to position [0, 0]
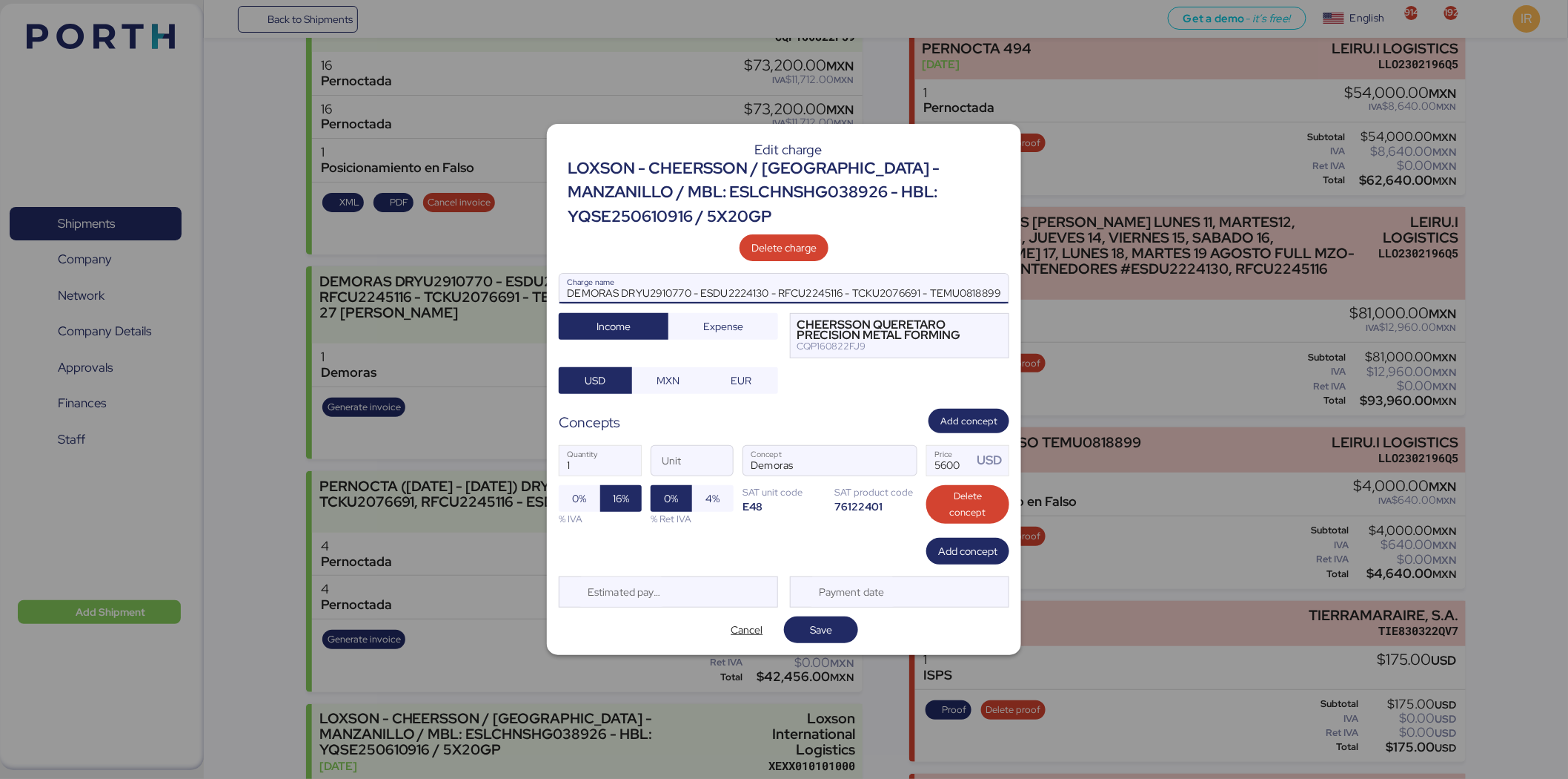
drag, startPoint x: 934, startPoint y: 290, endPoint x: 625, endPoint y: 290, distance: 309.0
click at [625, 290] on input "DEMORAS DRYU2910770 - ESDU2224130 - RFCU2245116 - TCKU2076691 - TEMU0818899 AL …" at bounding box center [784, 288] width 450 height 30
type input "DEMORAS TEMU0818899"
click at [953, 464] on input "5600" at bounding box center [950, 461] width 46 height 30
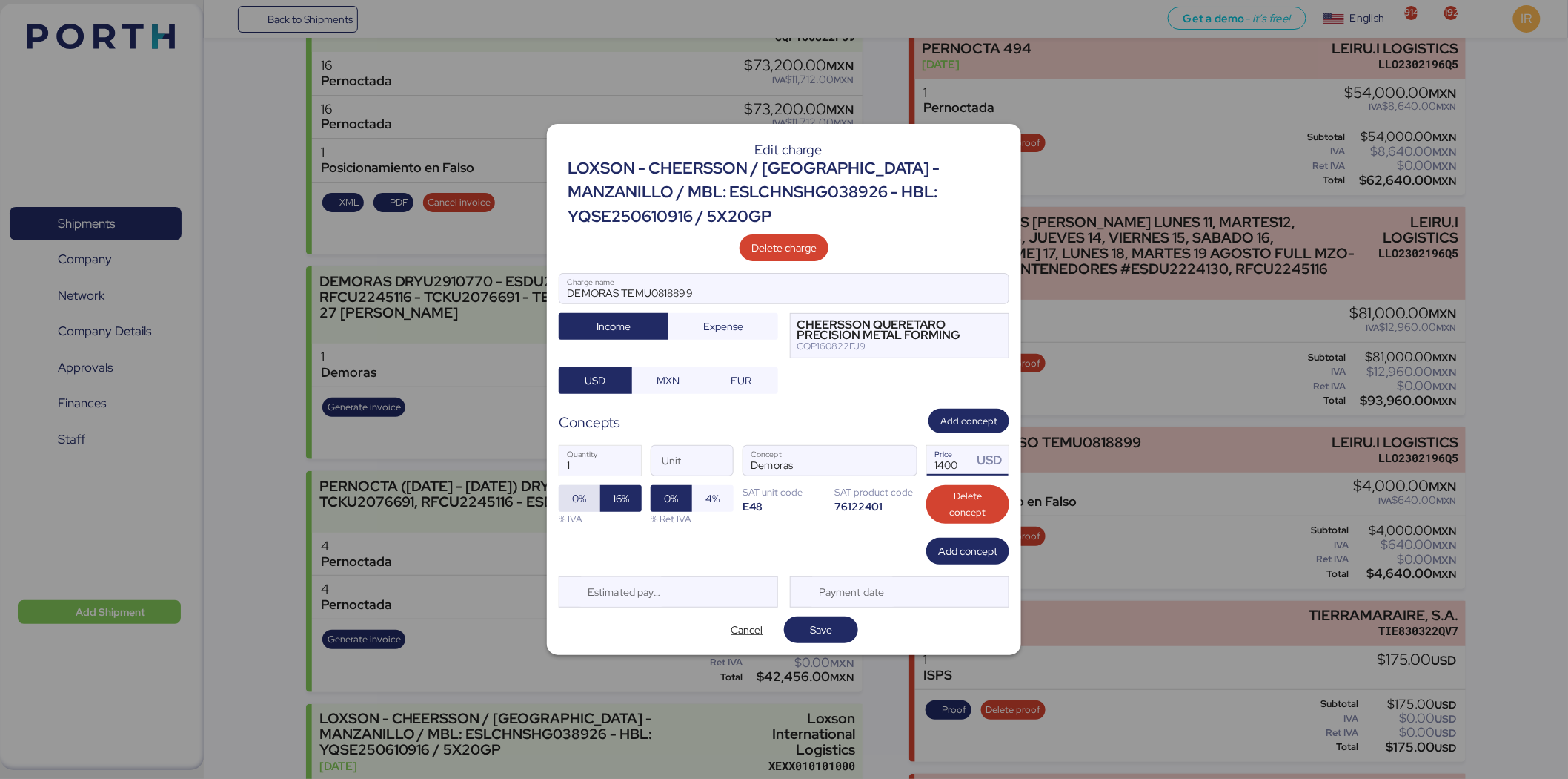
type input "1400"
click at [579, 508] on span "0%" at bounding box center [579, 498] width 18 height 21
click at [626, 497] on span "16%" at bounding box center [621, 499] width 16 height 18
click at [839, 634] on span "Save" at bounding box center [820, 629] width 51 height 21
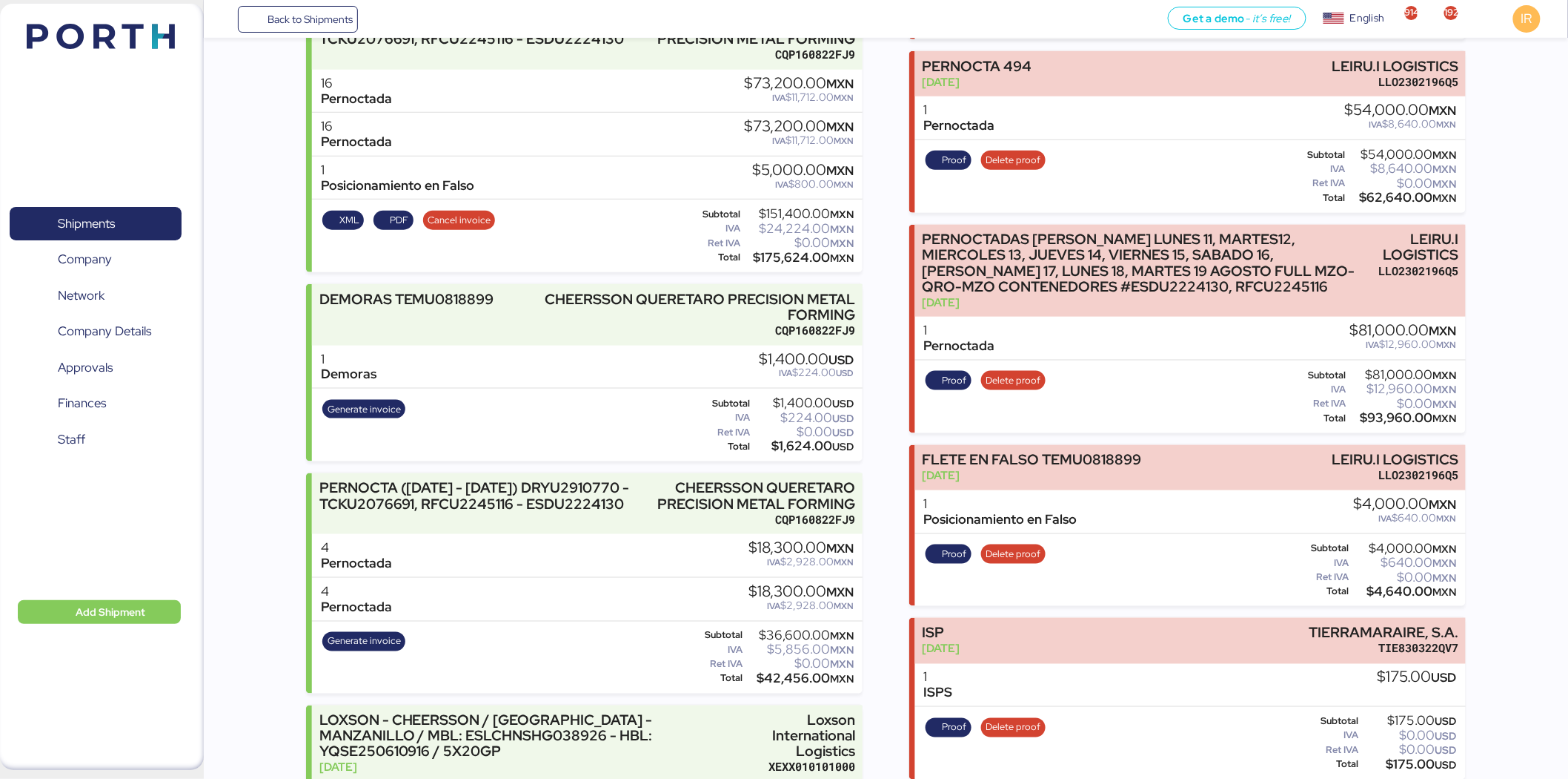
scroll to position [555, 0]
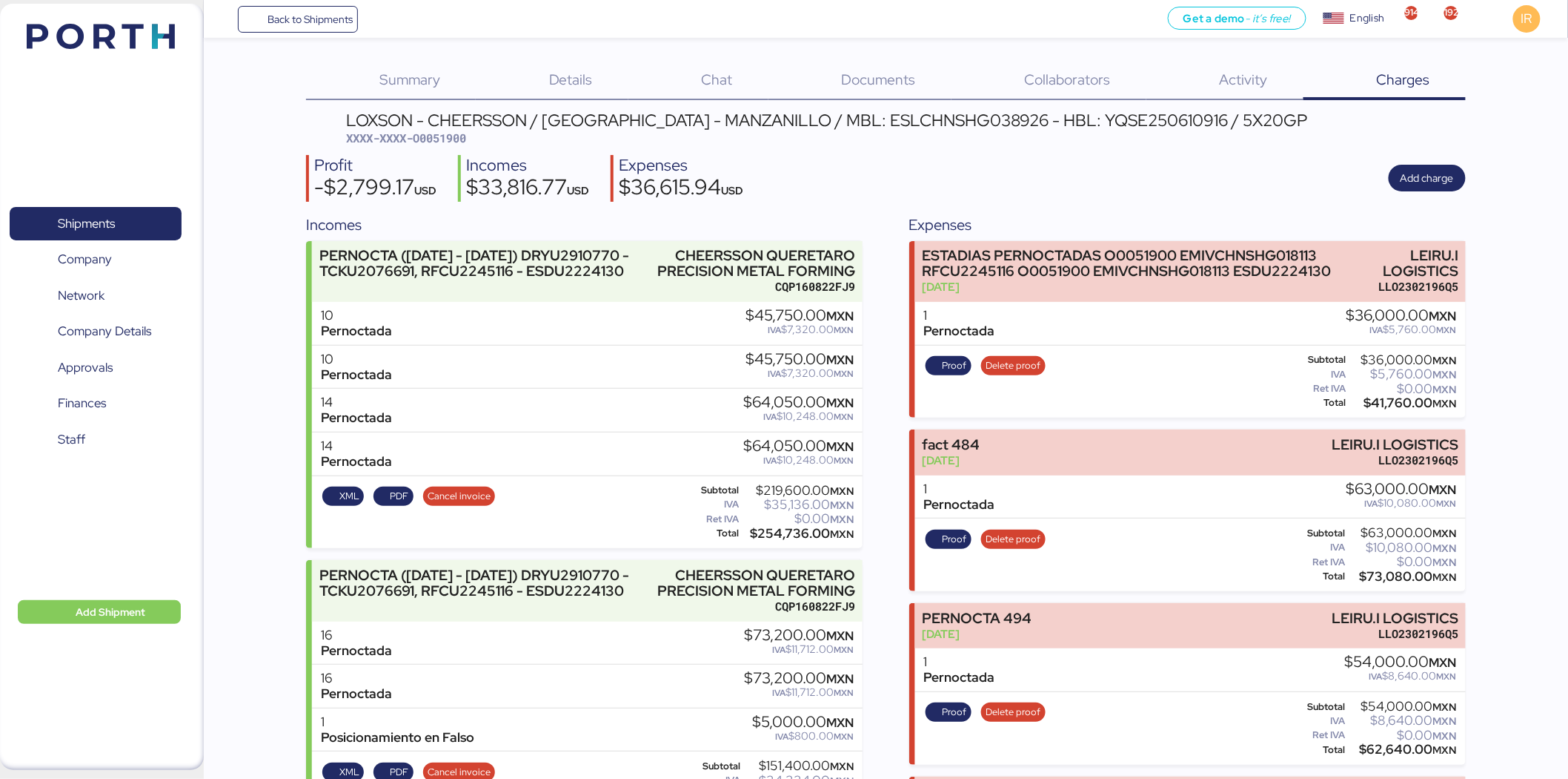
click at [453, 143] on span "XXXX-XXXX-O0051900" at bounding box center [406, 138] width 120 height 15
copy span "O0051900"
click at [458, 140] on span "XXXX-XXXX-O0051900" at bounding box center [406, 138] width 120 height 15
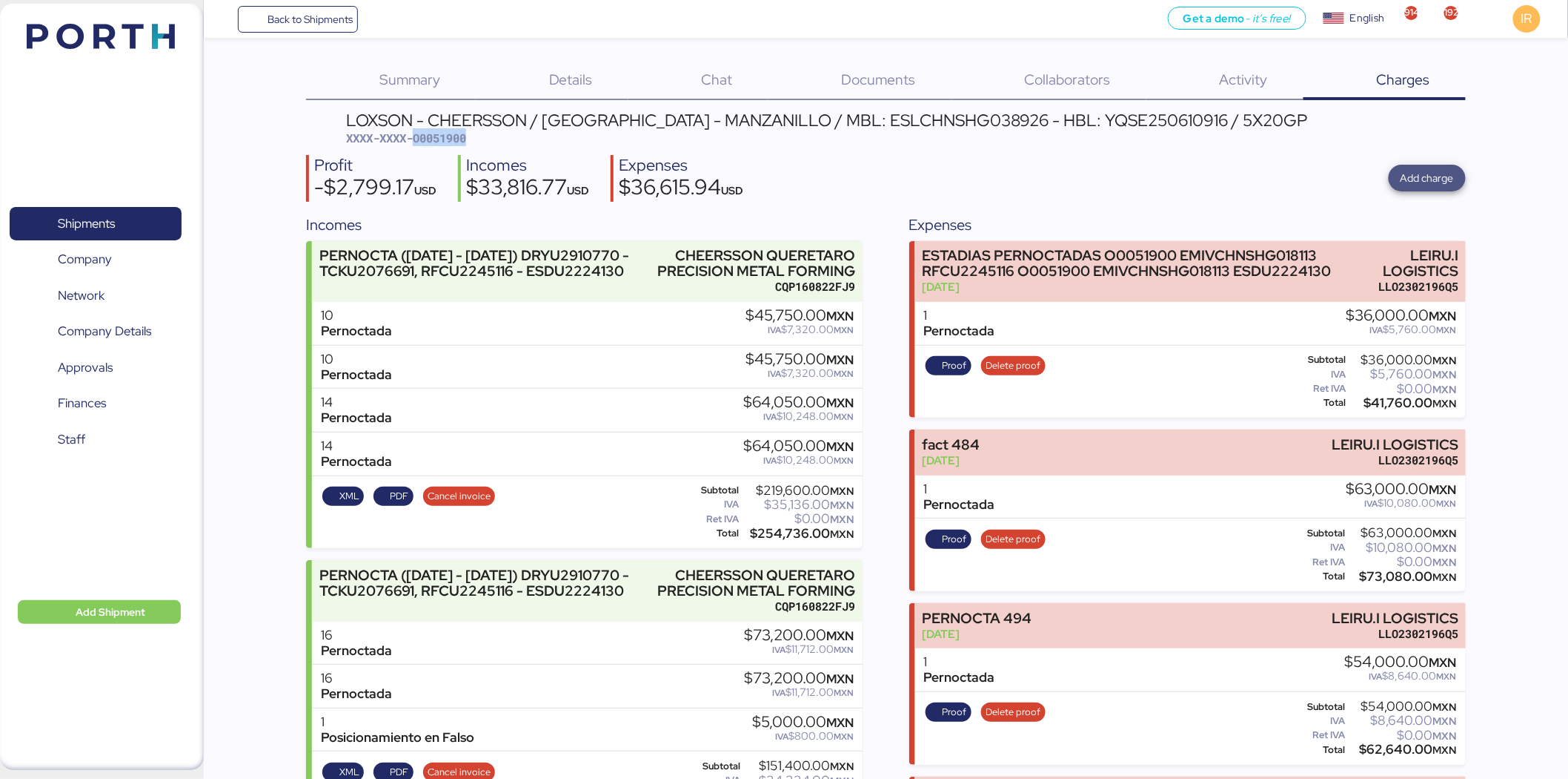
click at [1421, 181] on span "Add charge" at bounding box center [1427, 179] width 54 height 18
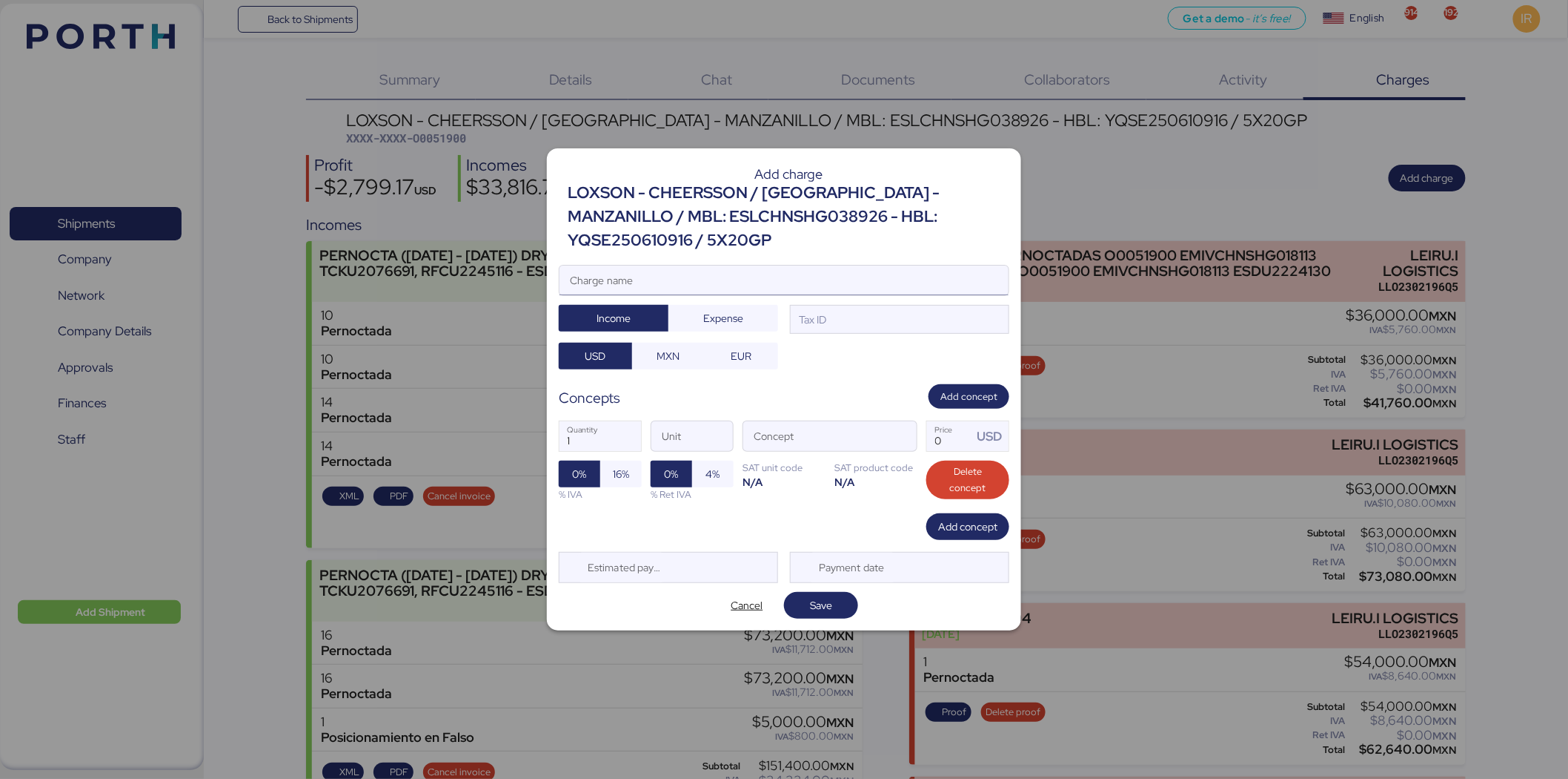
click at [753, 286] on input "Charge name" at bounding box center [784, 280] width 450 height 30
type input "DEMORAS"
click at [876, 312] on div "Tax ID" at bounding box center [900, 320] width 219 height 30
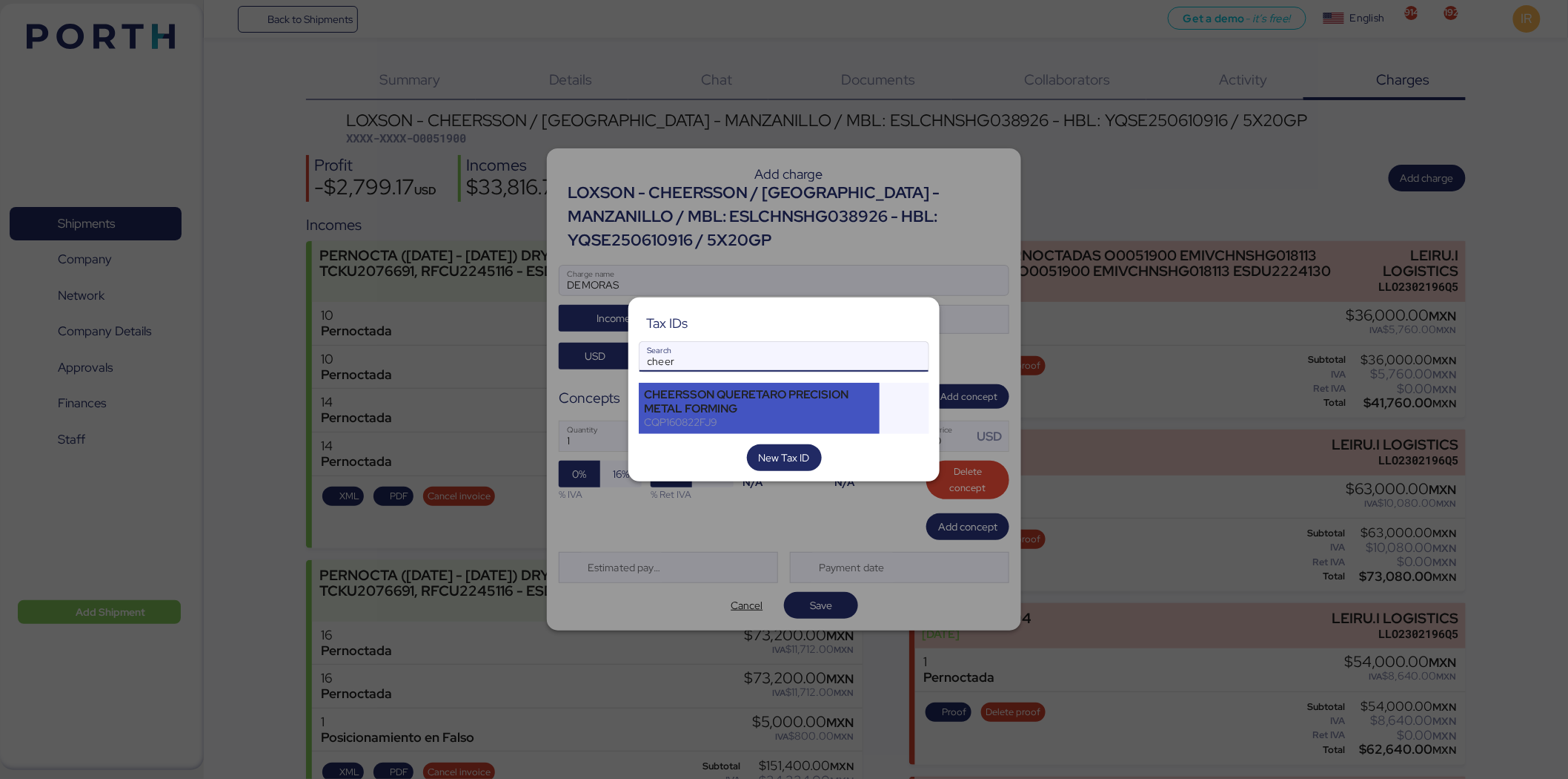
type input "cheer"
click at [721, 399] on div "CHEERSSON QUERETARO PRECISION METAL FORMING" at bounding box center [759, 401] width 230 height 27
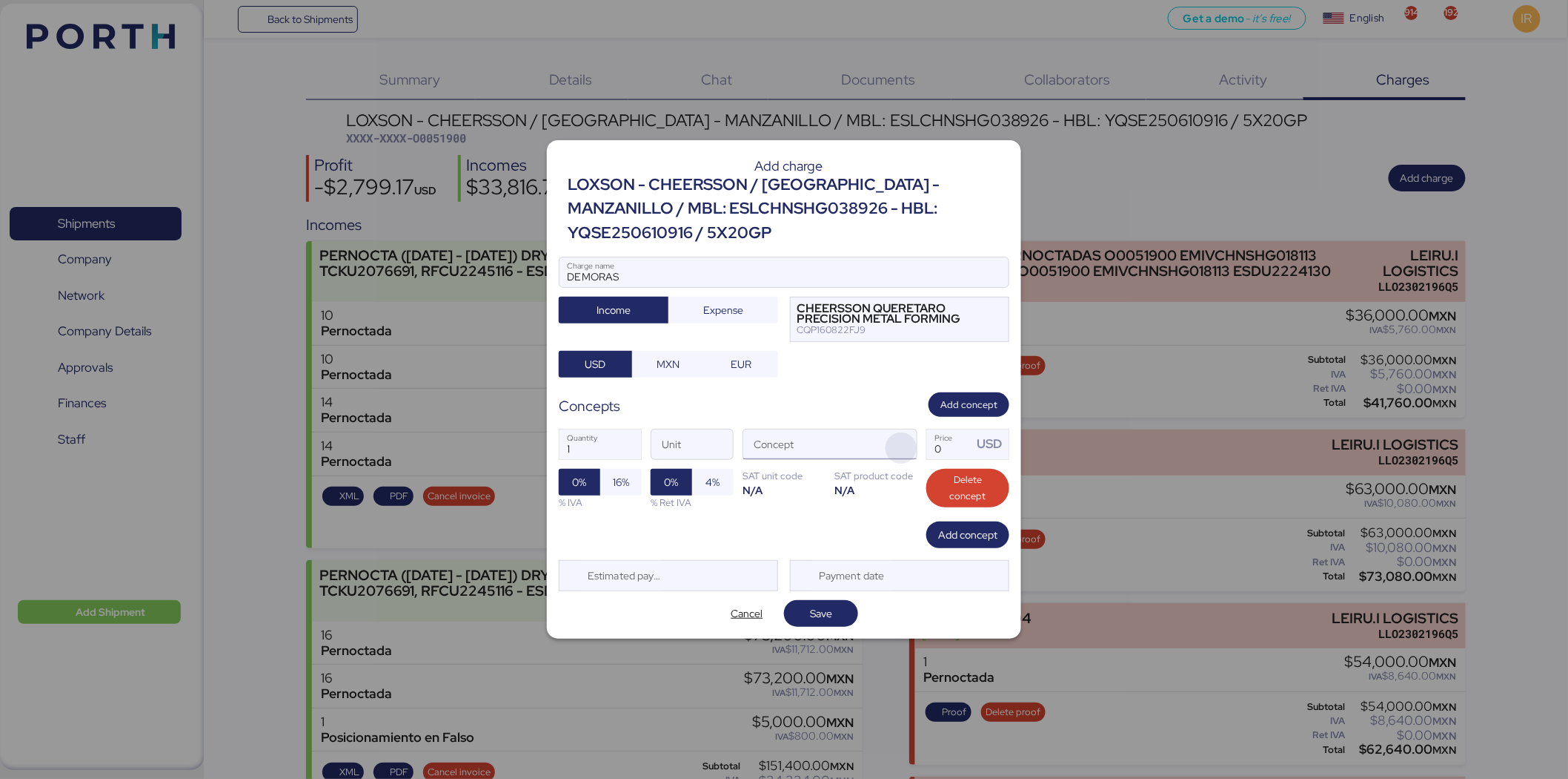
click at [894, 439] on span "button" at bounding box center [900, 447] width 31 height 31
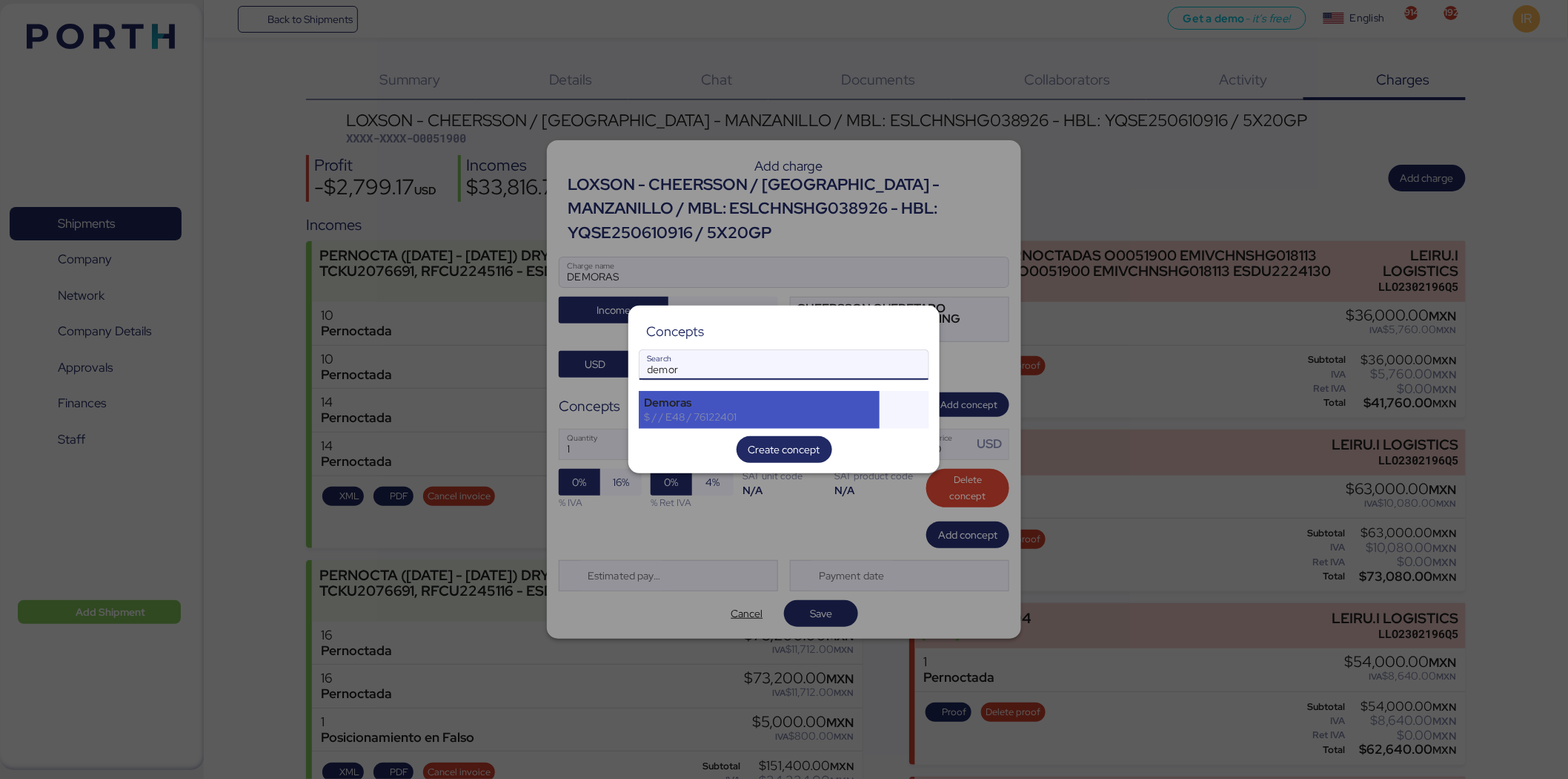
type input "demor"
click at [758, 405] on div "Demoras" at bounding box center [759, 402] width 230 height 13
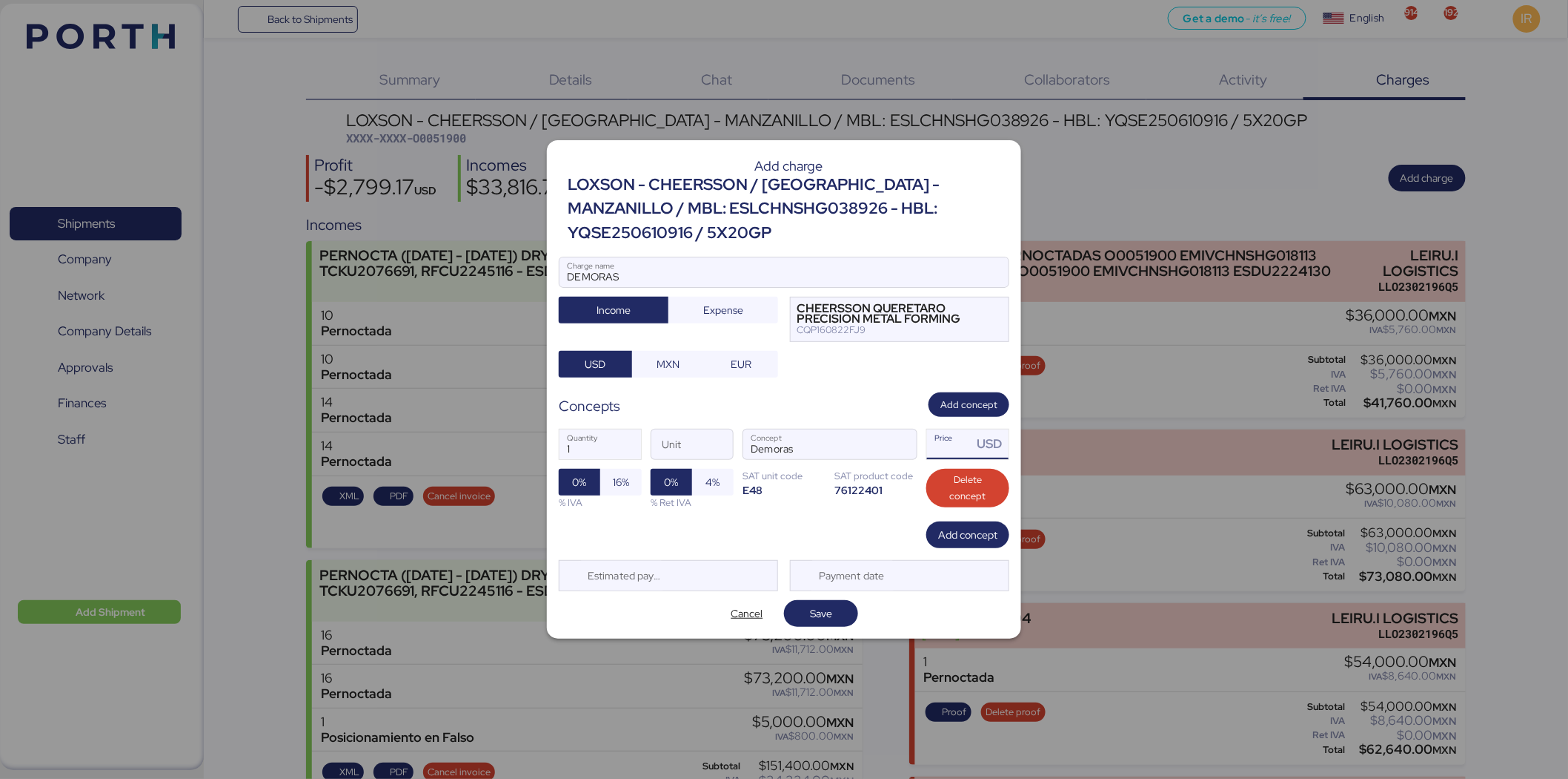
click at [946, 444] on input "Price USD" at bounding box center [950, 444] width 46 height 30
type input "4200"
click at [623, 487] on span "16%" at bounding box center [621, 482] width 16 height 18
click at [831, 612] on span "Save" at bounding box center [821, 613] width 22 height 18
